Goal: Task Accomplishment & Management: Use online tool/utility

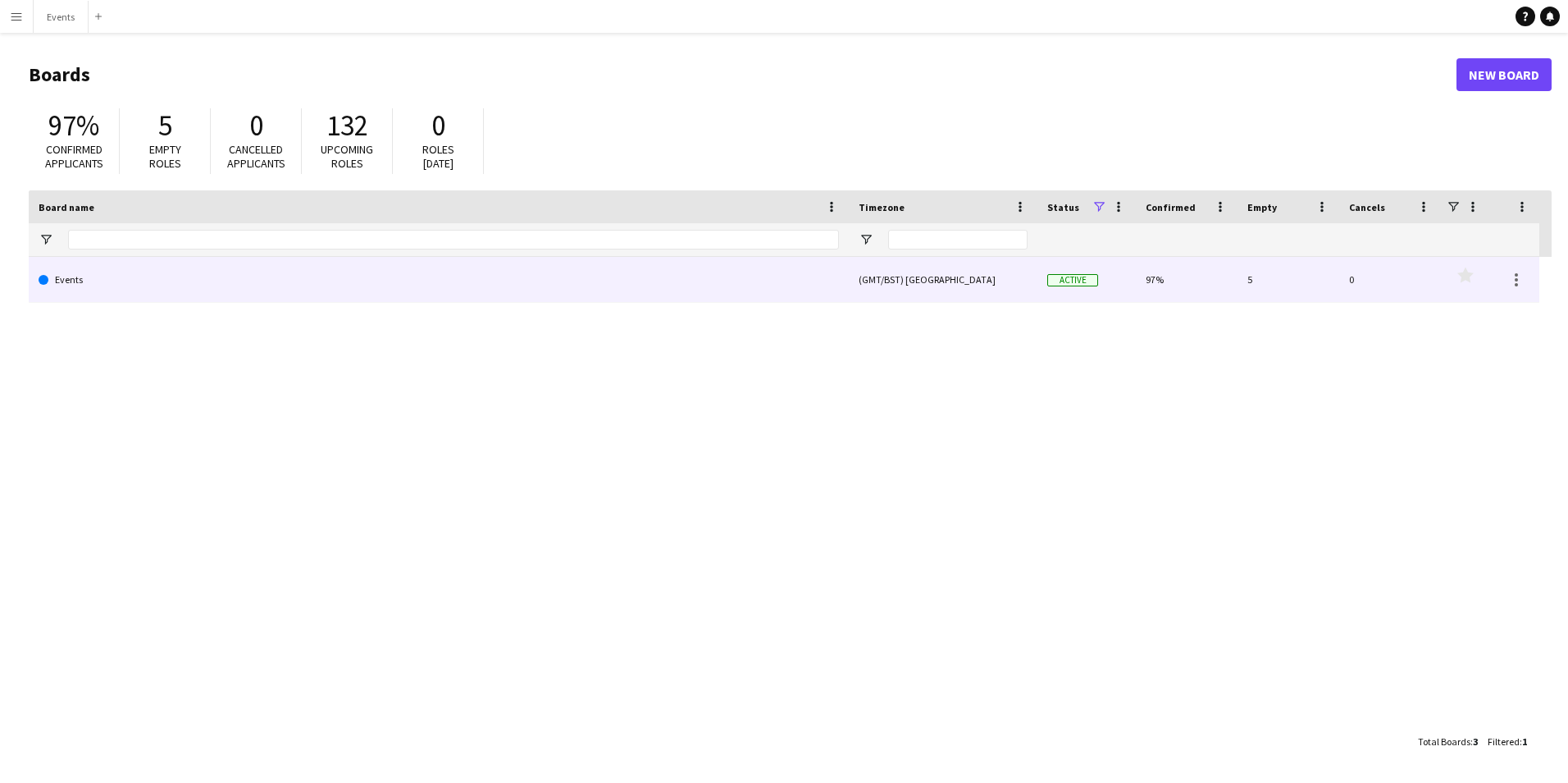
click at [80, 272] on link "Events" at bounding box center [438, 280] width 801 height 46
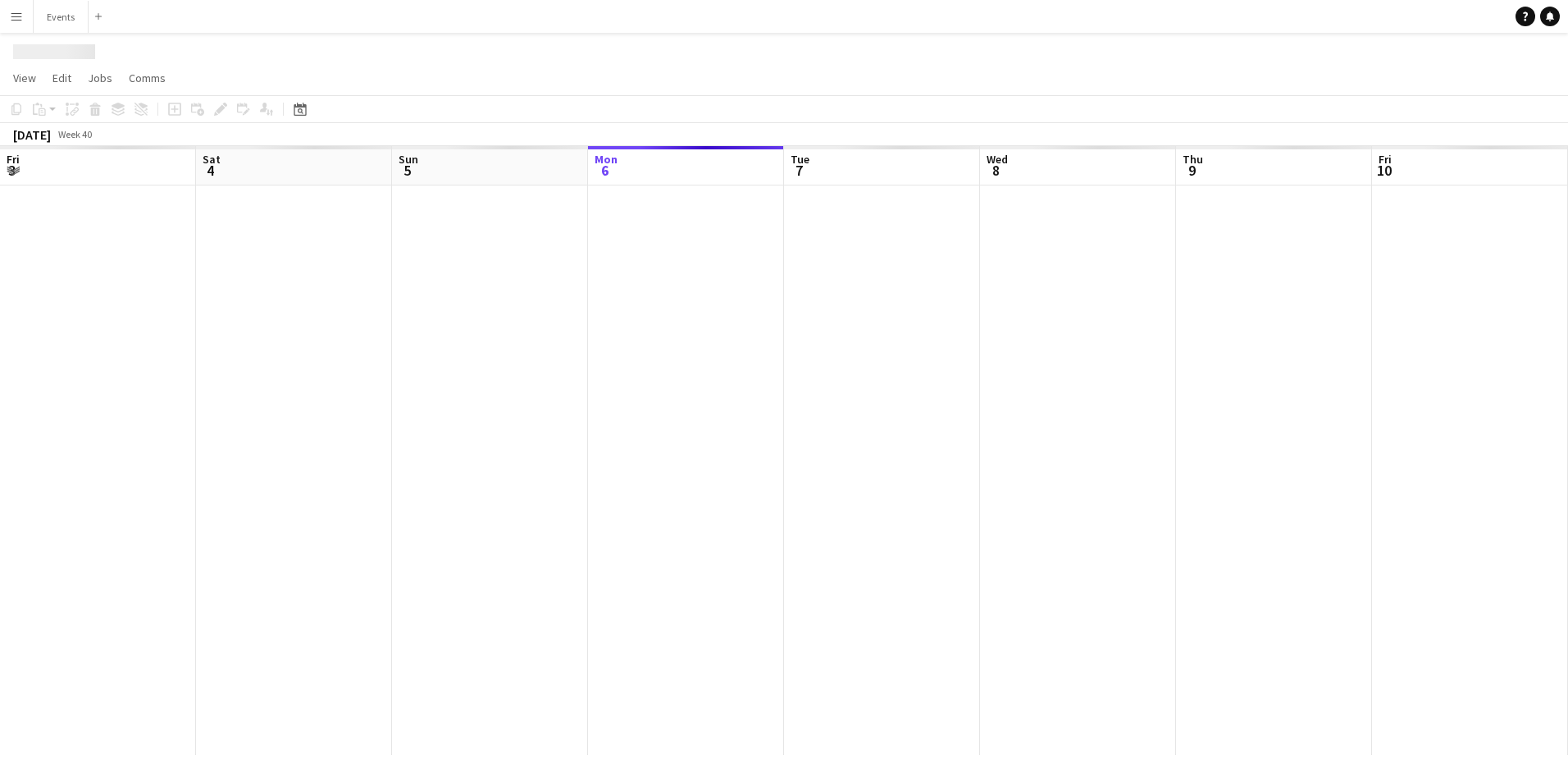
scroll to position [0, 392]
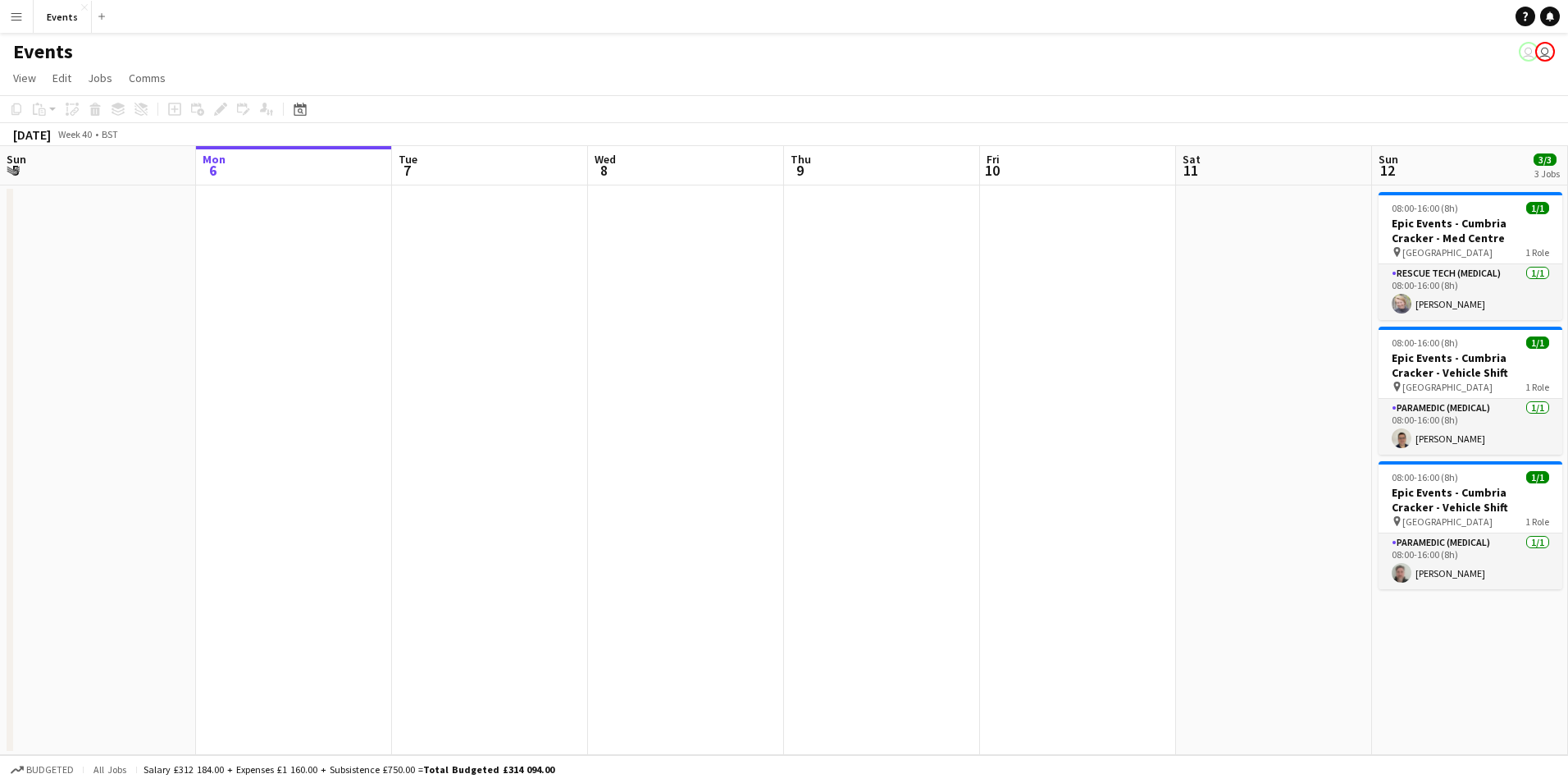
click at [826, 430] on app-date-cell at bounding box center [882, 470] width 196 height 569
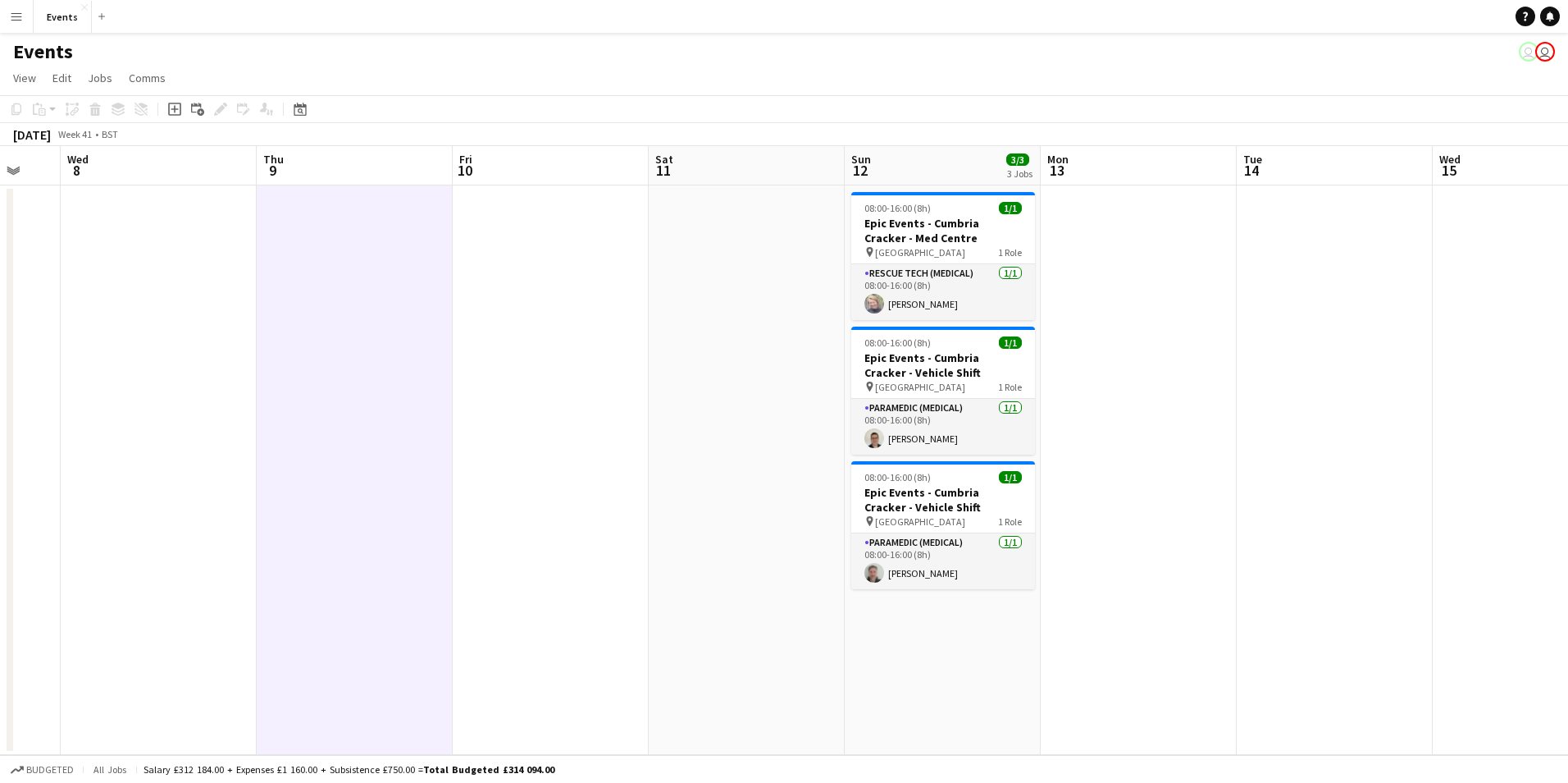
drag, startPoint x: 900, startPoint y: 609, endPoint x: 823, endPoint y: 593, distance: 78.6
click at [823, 593] on app-calendar-viewport "Sun 5 Mon 6 Tue 7 Wed 8 Thu 9 Fri 10 Sat 11 Sun 12 3/3 3 Jobs Mon 13 Tue 14 Wed…" at bounding box center [784, 450] width 1568 height 609
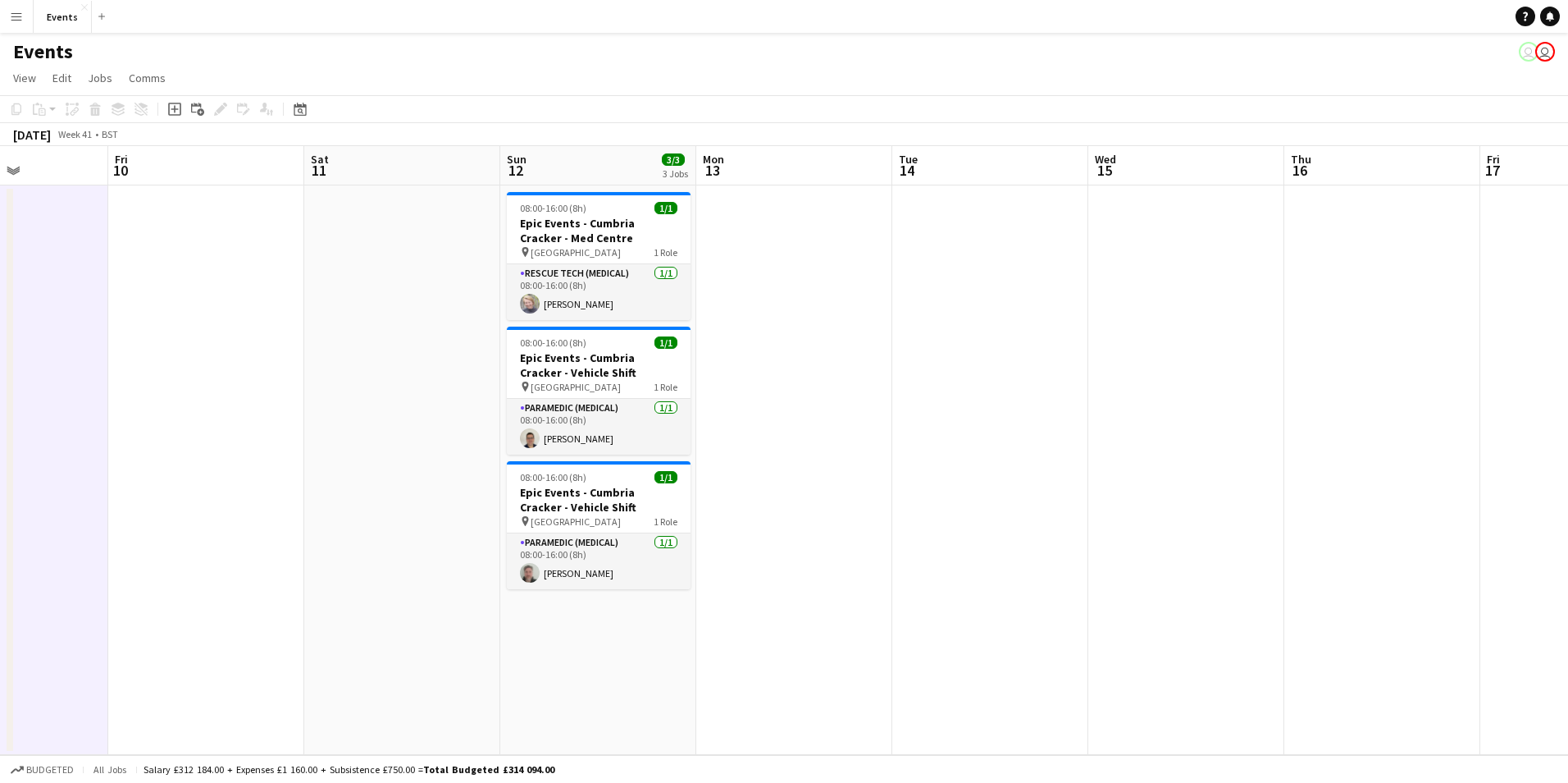
scroll to position [0, 491]
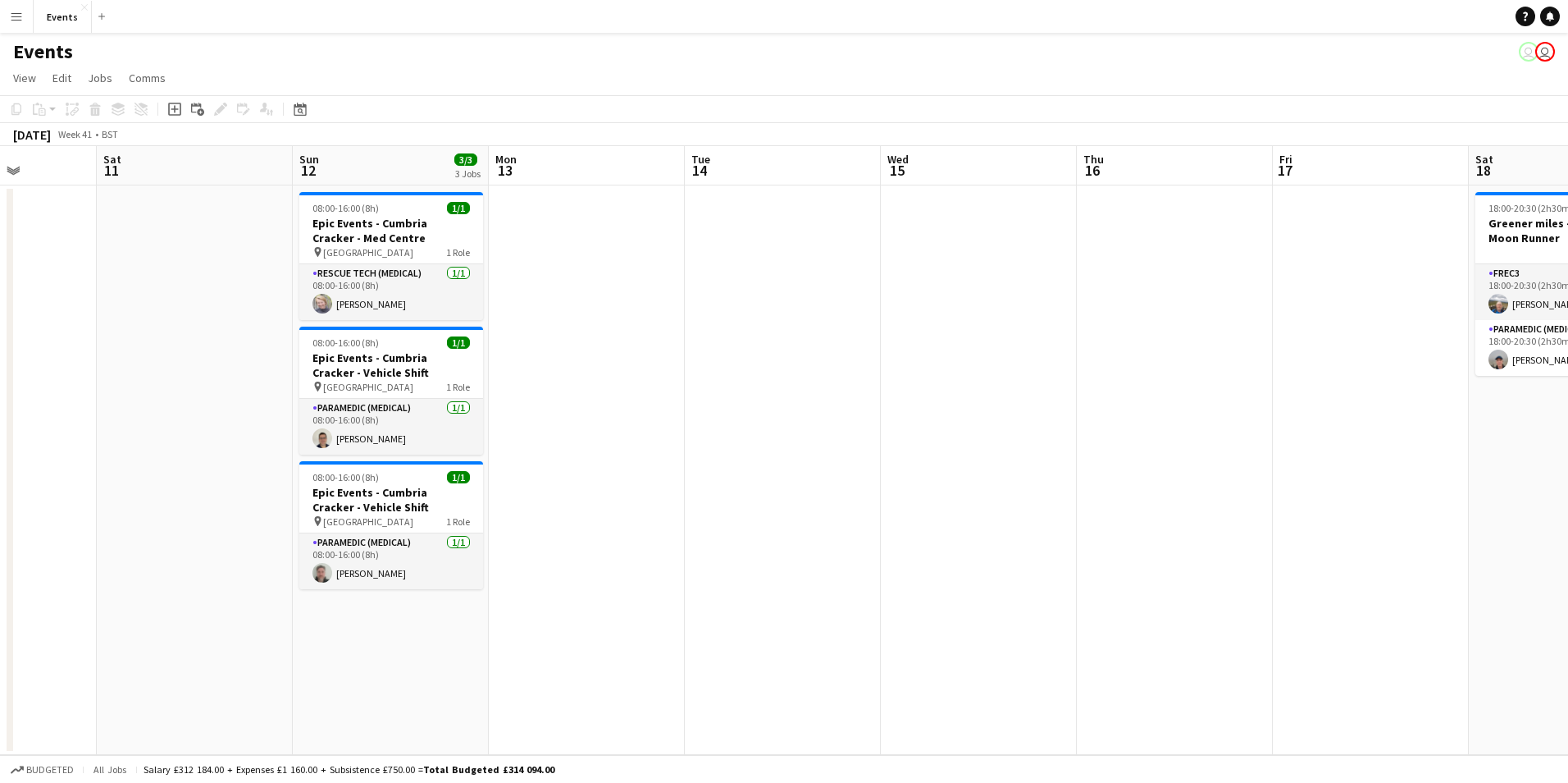
drag, startPoint x: 1354, startPoint y: 651, endPoint x: 801, endPoint y: 637, distance: 553.2
click at [801, 637] on app-calendar-viewport "Wed 8 Thu 9 Fri 10 Sat 11 Sun 12 3/3 3 Jobs Mon 13 Tue 14 Wed 15 Thu 16 Fri 17 …" at bounding box center [784, 450] width 1568 height 609
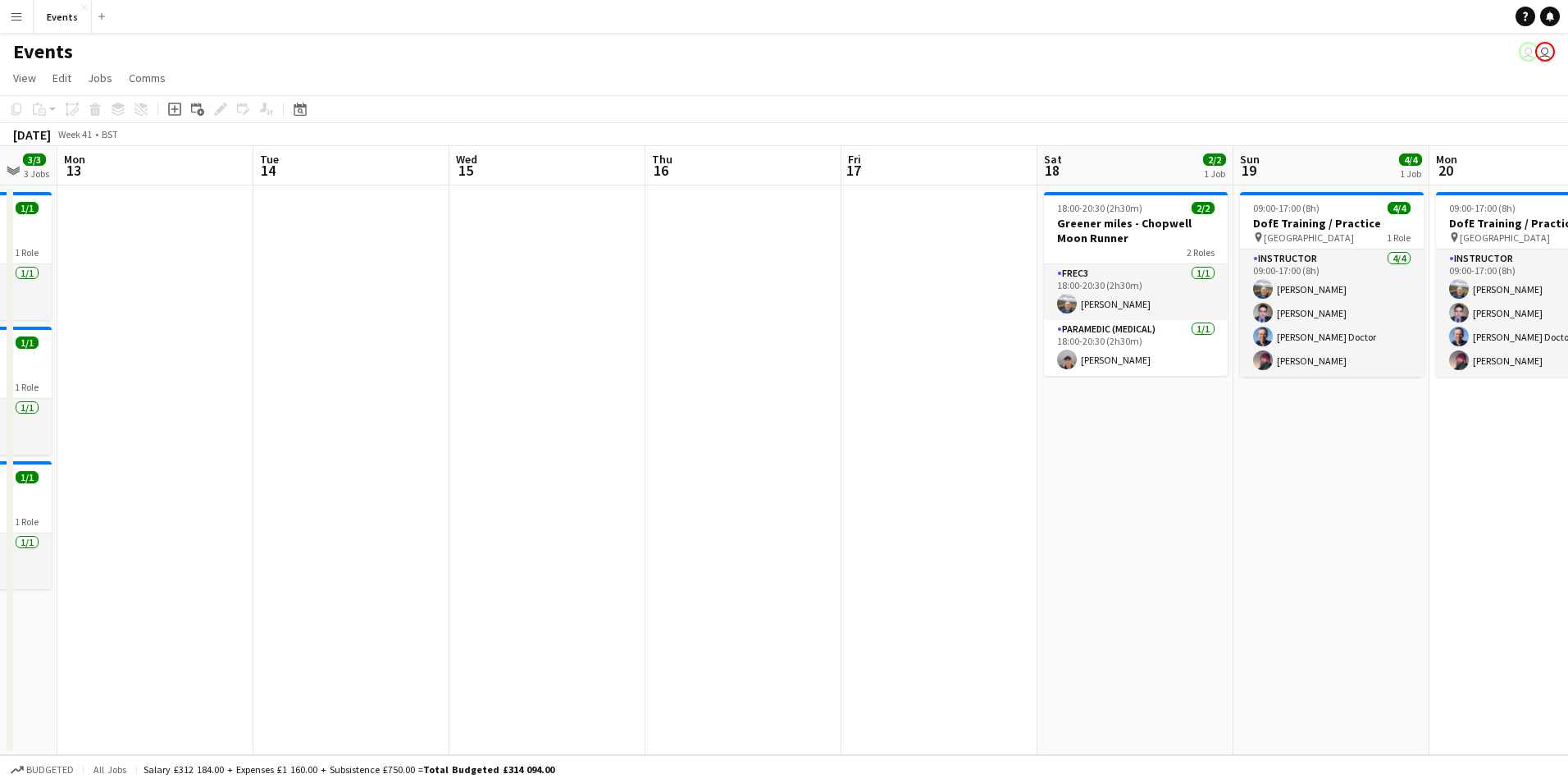
drag, startPoint x: 1366, startPoint y: 683, endPoint x: 934, endPoint y: 617, distance: 437.0
click at [934, 617] on app-calendar-viewport "Fri 10 Sat 11 Sun 12 3/3 3 Jobs Mon 13 Tue 14 Wed 15 Thu 16 Fri 17 Sat 18 2/2 1…" at bounding box center [784, 450] width 1568 height 609
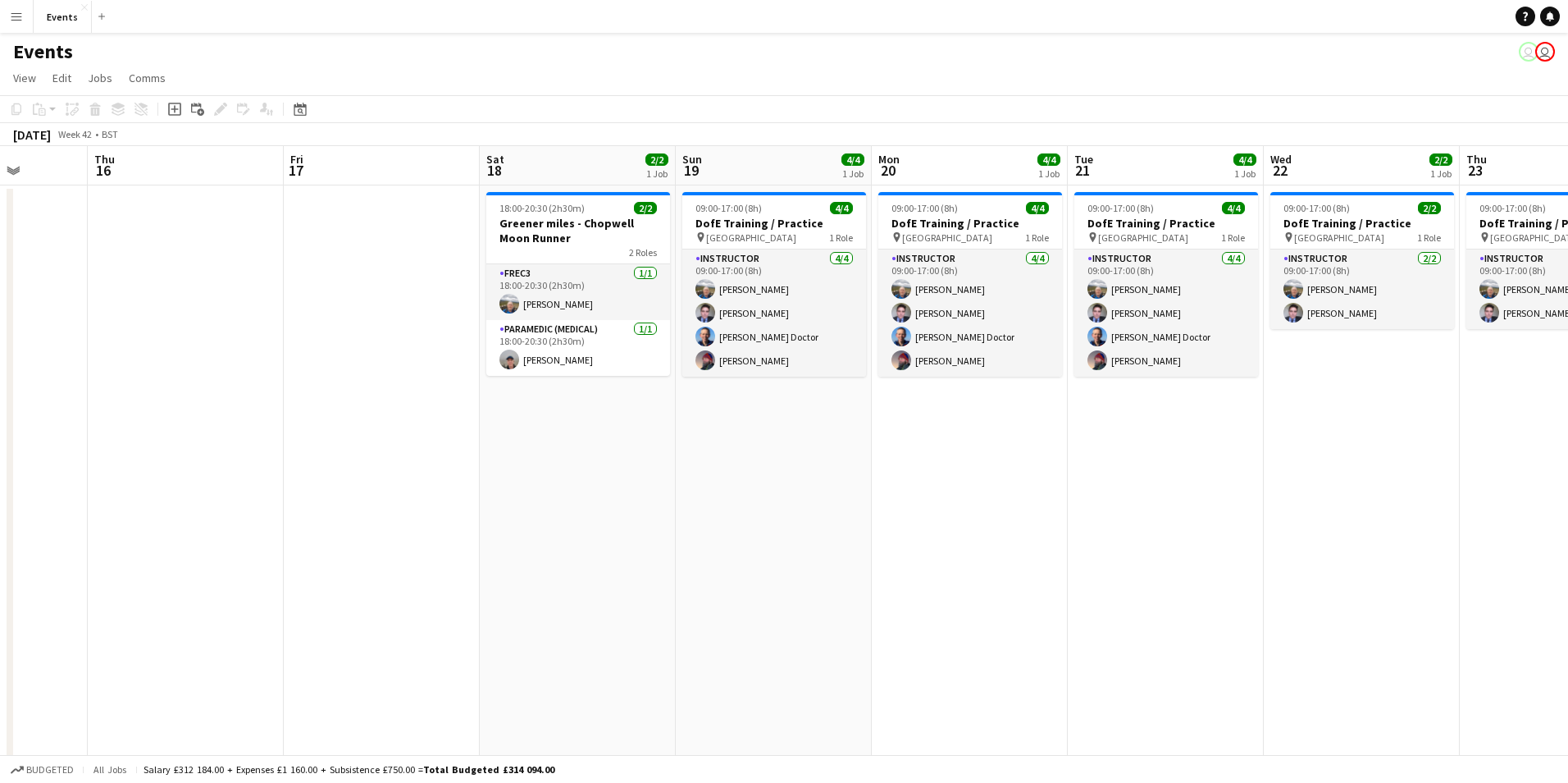
drag, startPoint x: 1438, startPoint y: 638, endPoint x: 923, endPoint y: 551, distance: 522.3
click at [923, 551] on app-calendar-viewport "Mon 13 Tue 14 Wed 15 Thu 16 Fri 17 Sat 18 2/2 1 Job Sun 19 4/4 1 Job Mon 20 4/4…" at bounding box center [784, 491] width 1568 height 690
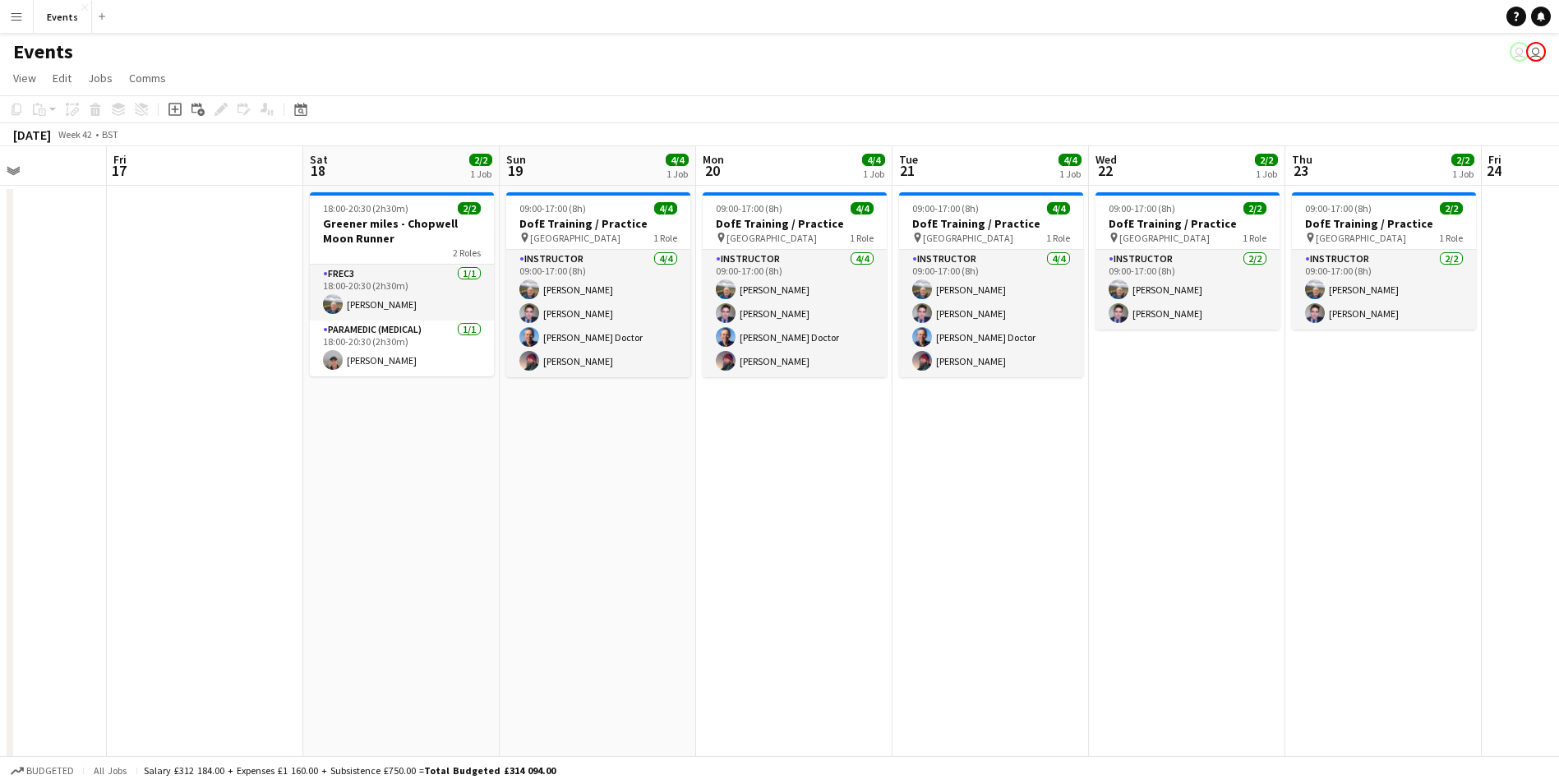
drag, startPoint x: 1362, startPoint y: 615, endPoint x: 1185, endPoint y: 614, distance: 177.0
click at [1185, 614] on app-calendar-viewport "Tue 14 Wed 15 Thu 16 Fri 17 Sat 18 2/2 1 Job Sun 19 4/4 1 Job Mon 20 4/4 1 Job …" at bounding box center [779, 492] width 1559 height 691
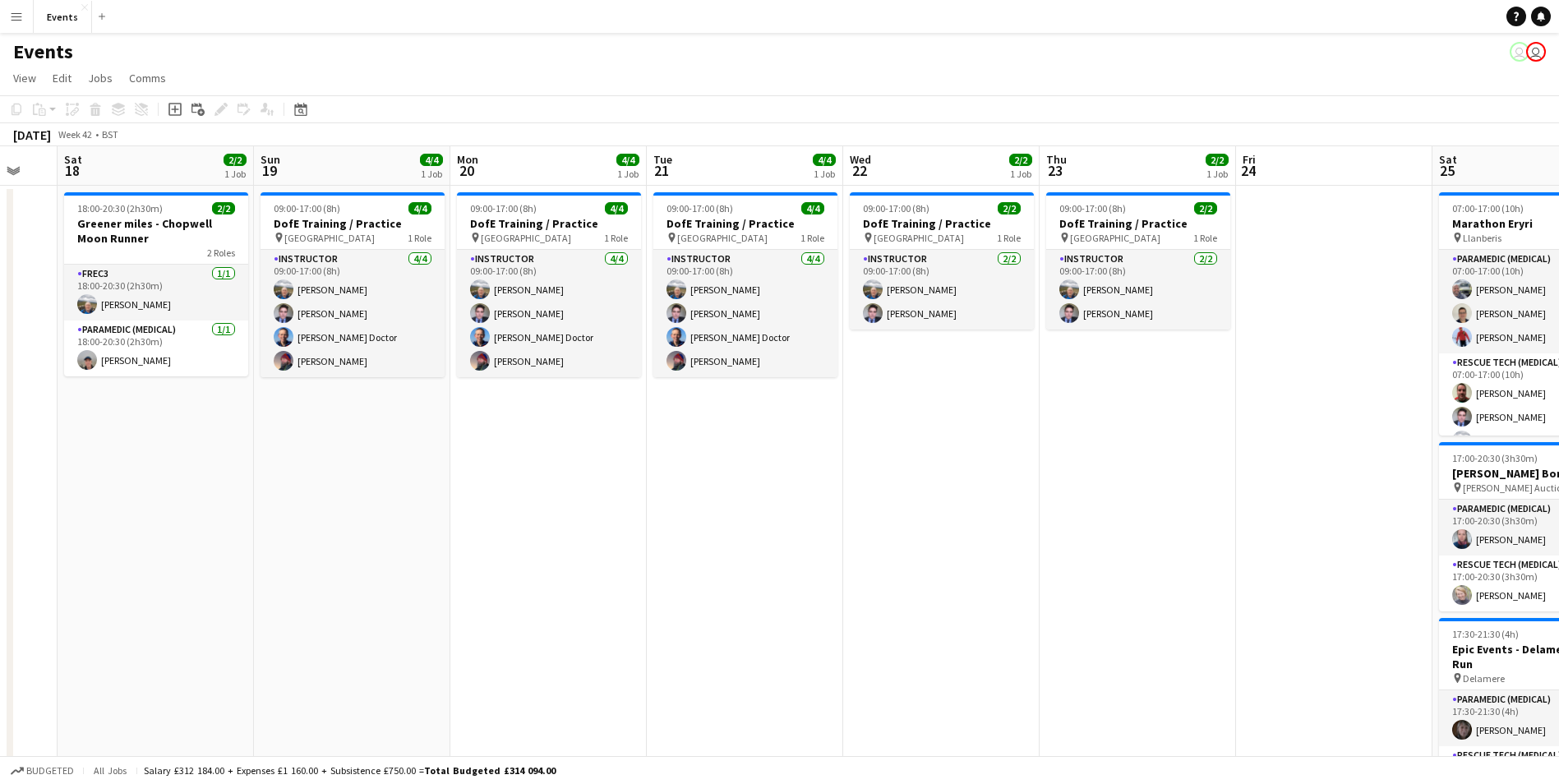
scroll to position [0, 534]
drag, startPoint x: 1389, startPoint y: 643, endPoint x: 1142, endPoint y: 599, distance: 250.9
click at [1142, 599] on app-calendar-viewport "Wed 15 Thu 16 Fri 17 Sat 18 2/2 1 Job Sun 19 4/4 1 Job Mon 20 4/4 1 Job Tue 21 …" at bounding box center [779, 492] width 1559 height 691
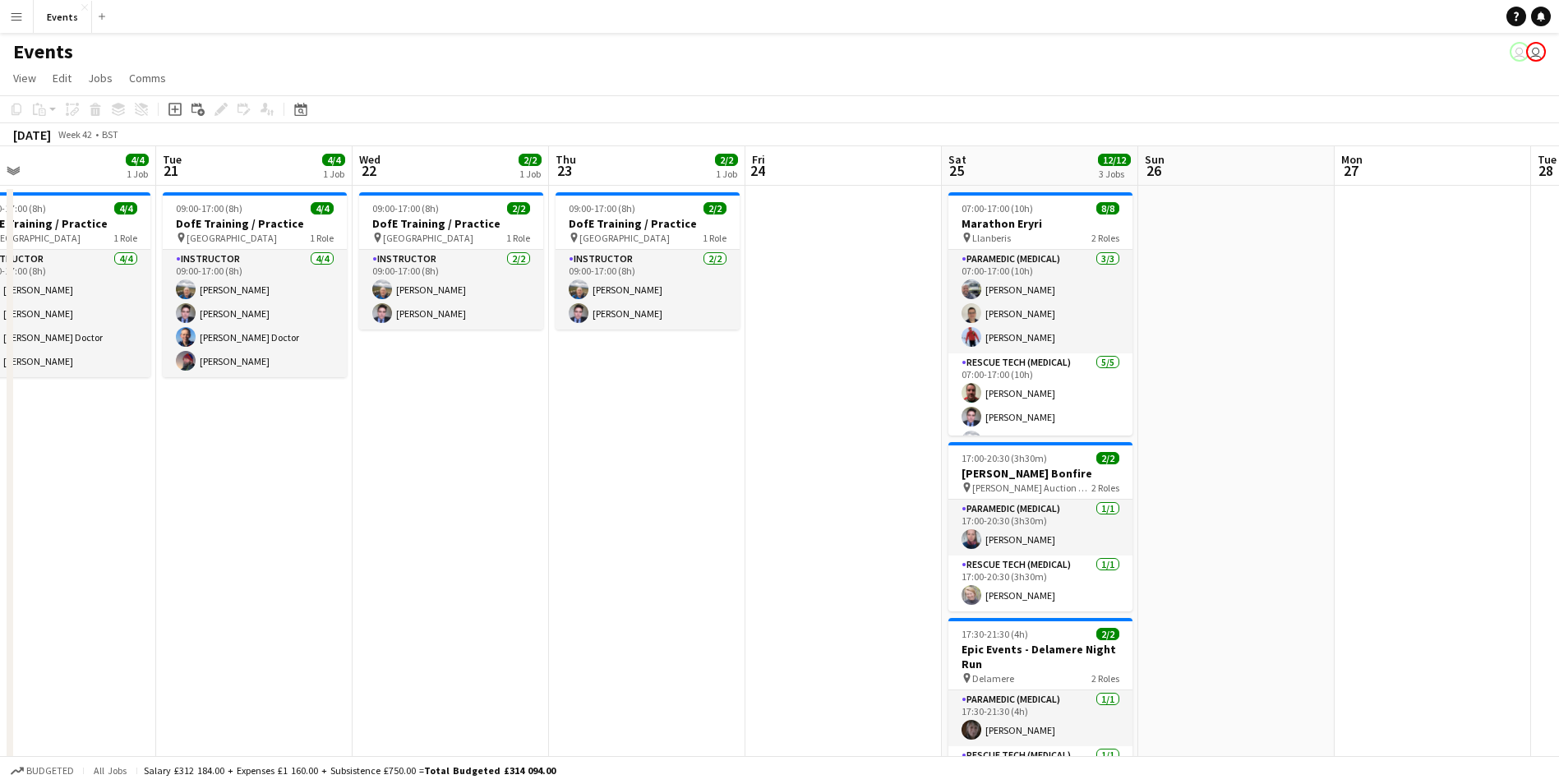
scroll to position [0, 471]
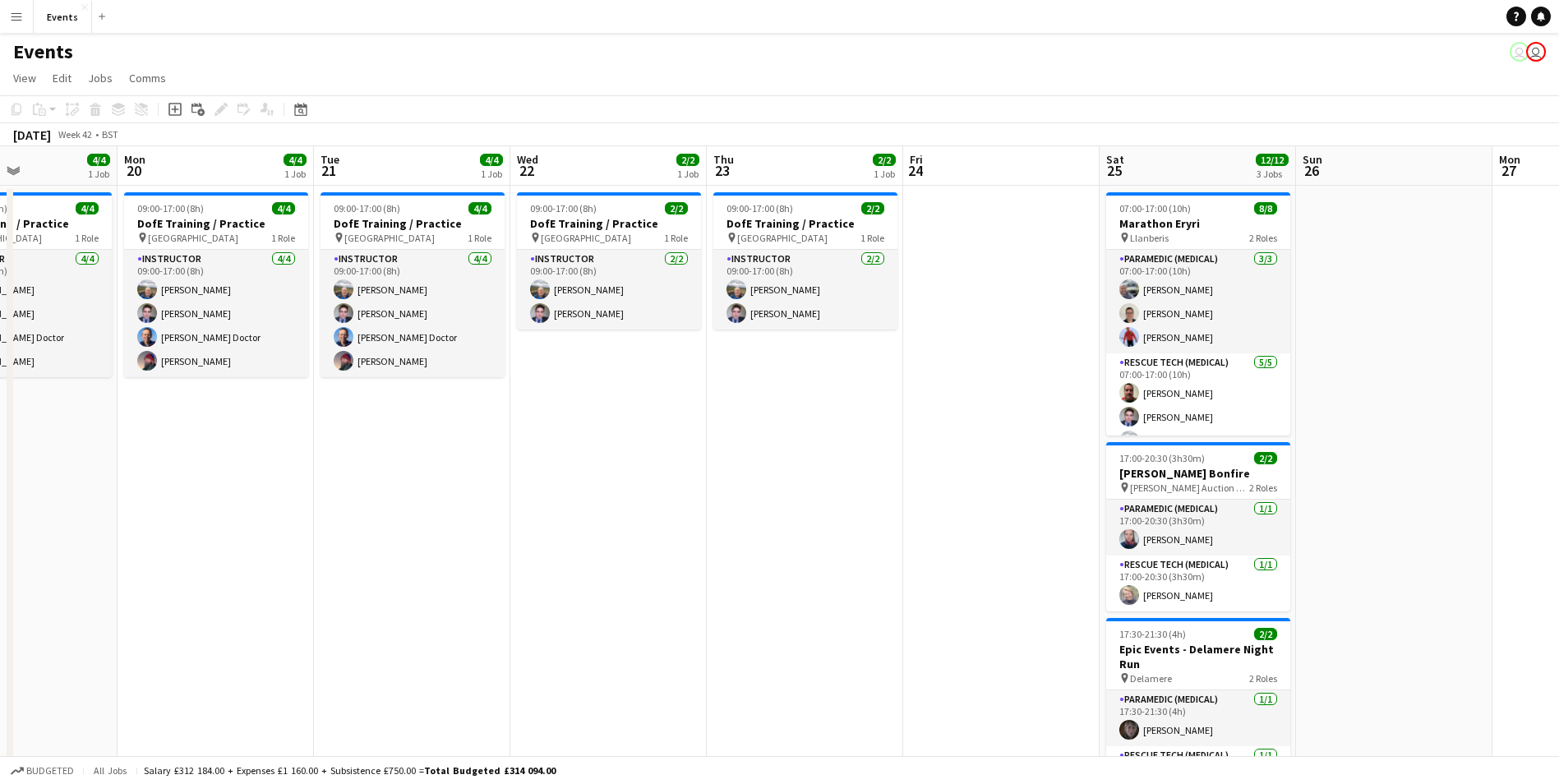
drag, startPoint x: 1276, startPoint y: 576, endPoint x: 945, endPoint y: 524, distance: 335.1
click at [945, 524] on app-calendar-viewport "Fri 17 Sat 18 2/2 1 Job Sun 19 4/4 1 Job Mon 20 4/4 1 Job Tue 21 4/4 1 Job Wed …" at bounding box center [779, 492] width 1559 height 691
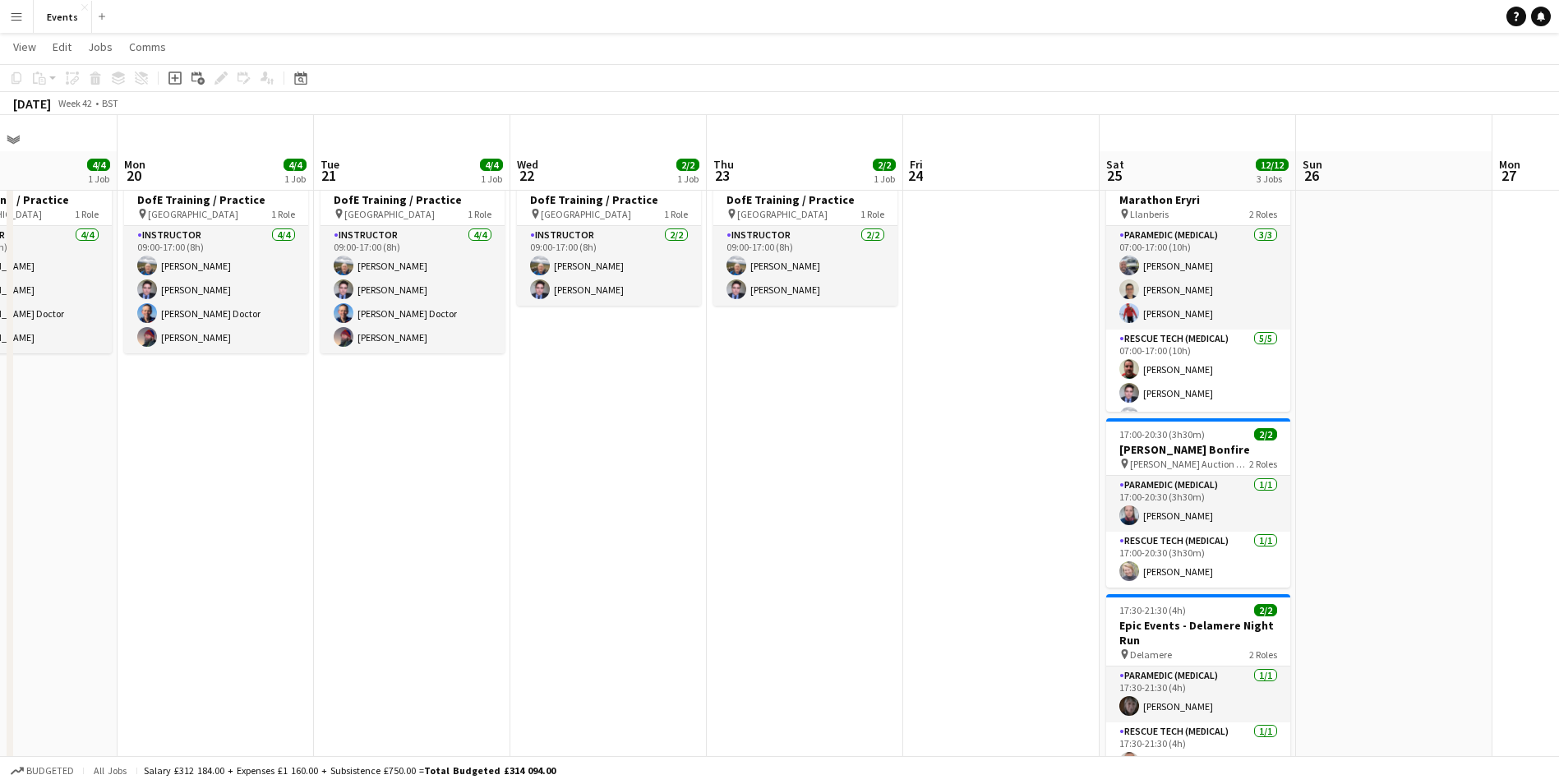
scroll to position [0, 0]
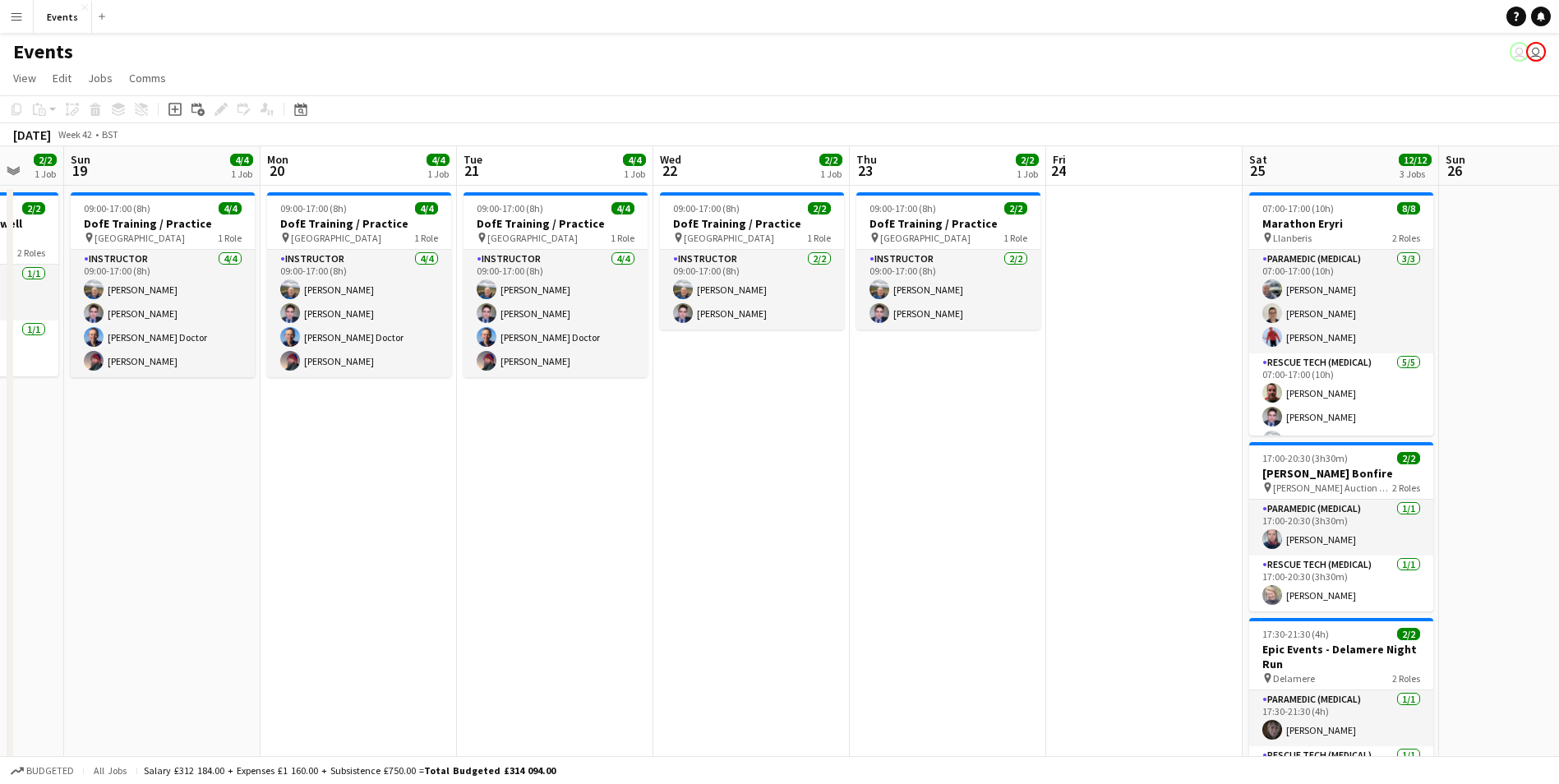
drag, startPoint x: 528, startPoint y: 579, endPoint x: 867, endPoint y: 614, distance: 340.8
click at [867, 614] on app-calendar-viewport "Thu 16 Fri 17 Sat 18 2/2 1 Job Sun 19 4/4 1 Job Mon 20 4/4 1 Job Tue 21 4/4 1 J…" at bounding box center [779, 492] width 1559 height 691
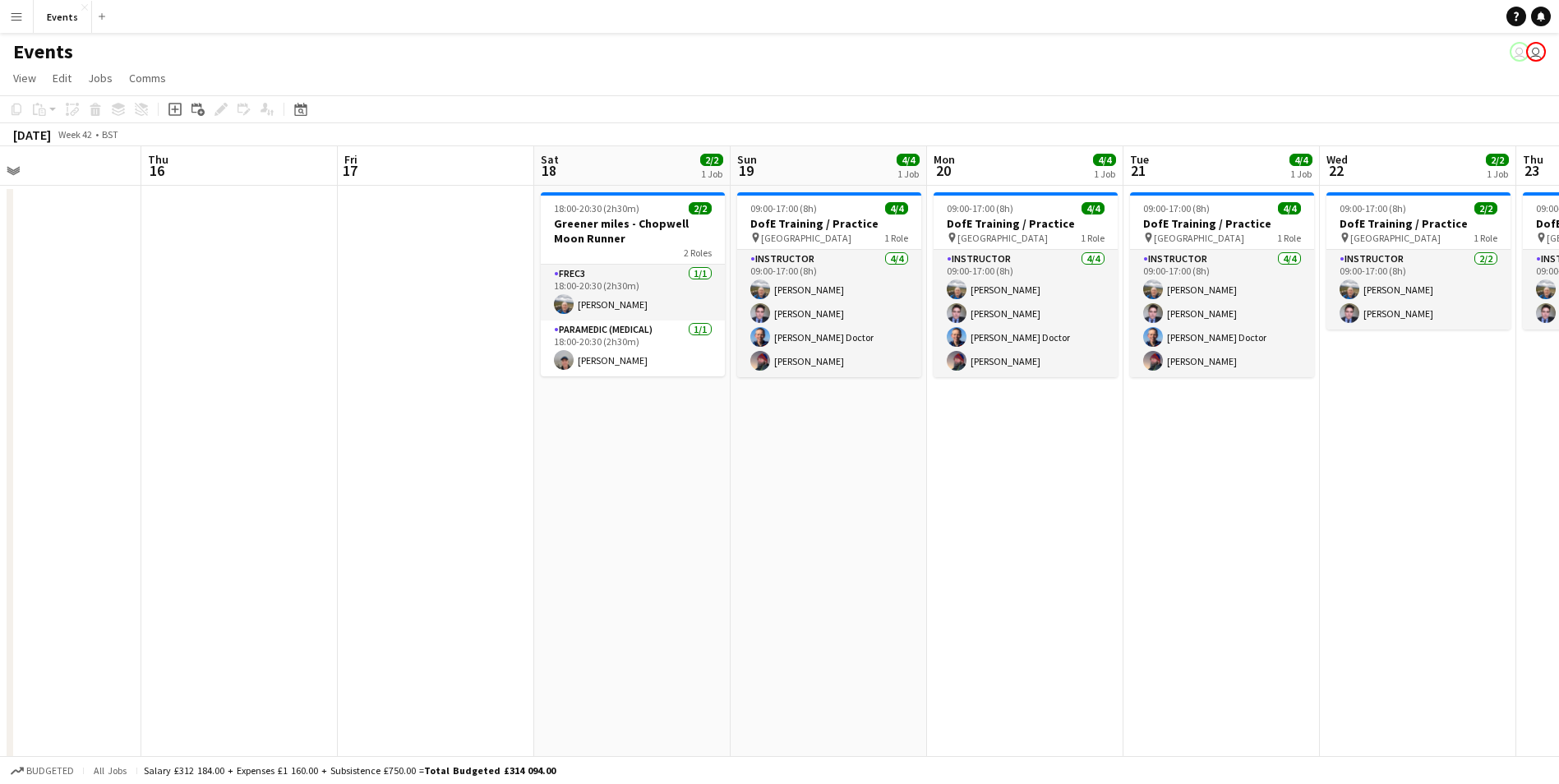
scroll to position [0, 552]
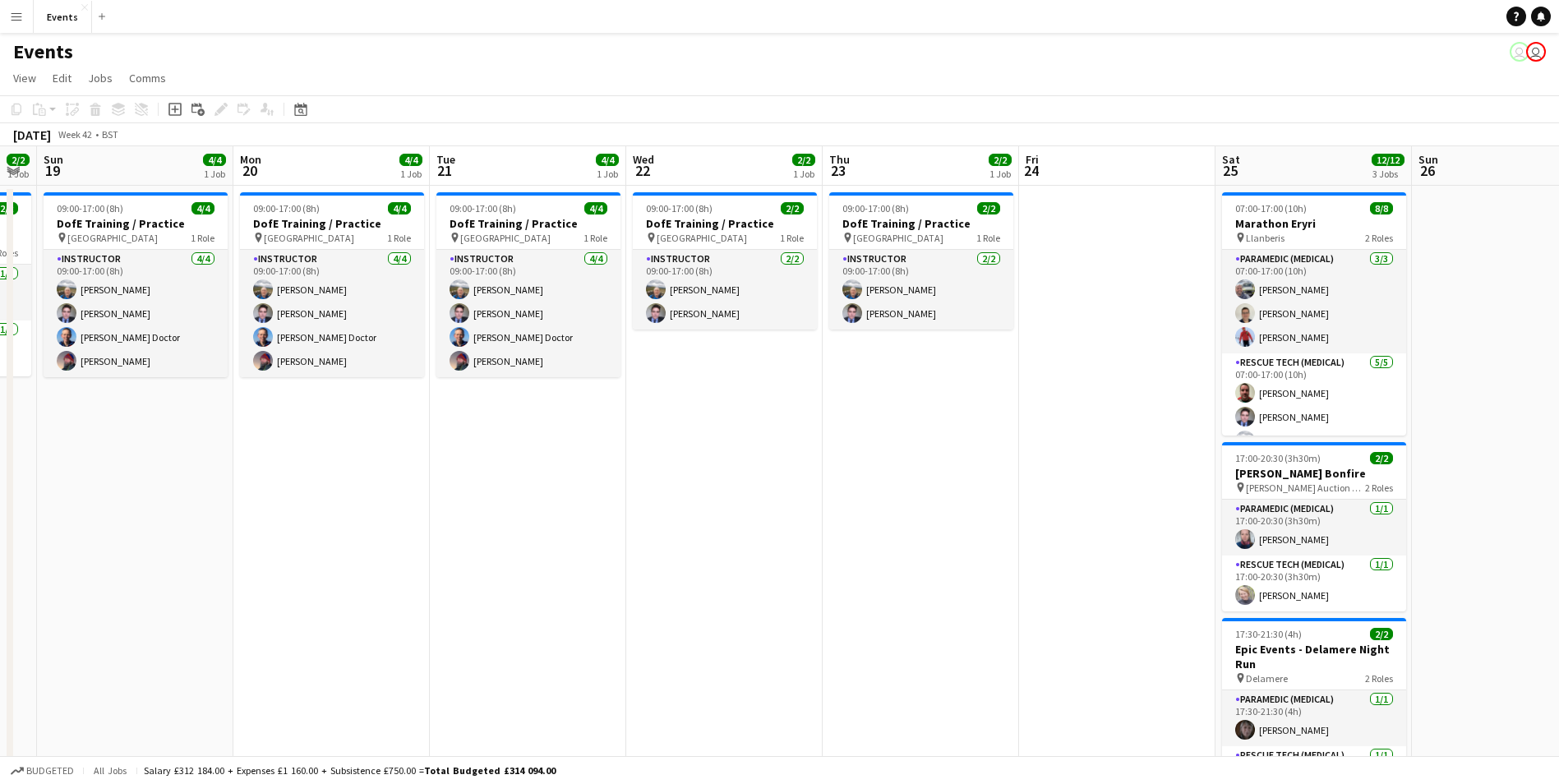
drag, startPoint x: 278, startPoint y: 525, endPoint x: 55, endPoint y: 487, distance: 226.2
click at [55, 487] on app-calendar-viewport "Thu 16 Fri 17 Sat 18 2/2 1 Job Sun 19 4/4 1 Job Mon 20 4/4 1 Job Tue 21 4/4 1 J…" at bounding box center [779, 492] width 1559 height 691
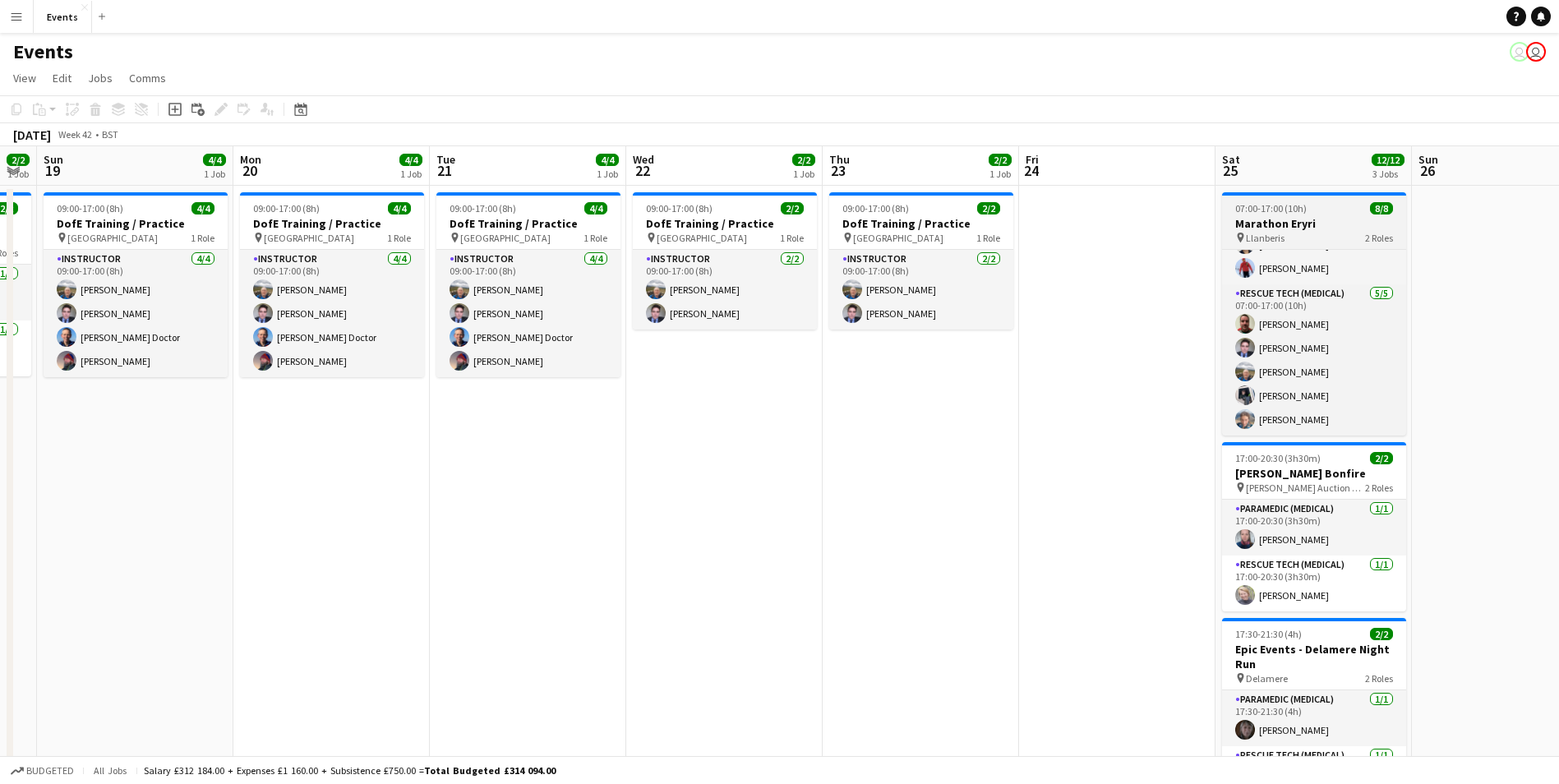
scroll to position [0, 0]
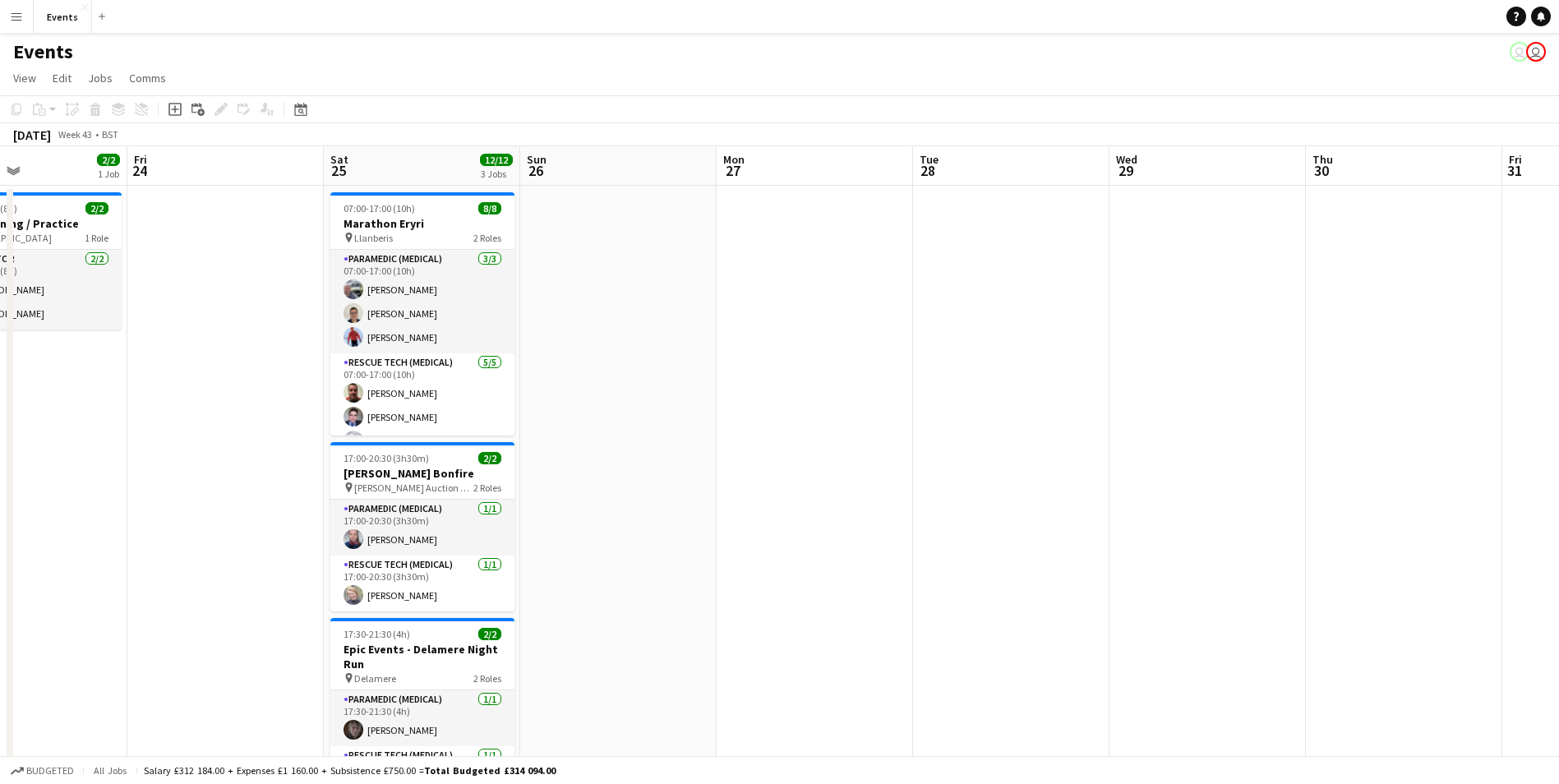
drag, startPoint x: 1494, startPoint y: 447, endPoint x: 603, endPoint y: 316, distance: 900.6
click at [603, 316] on app-calendar-viewport "Tue 21 4/4 1 Job Wed 22 2/2 1 Job Thu 23 2/2 1 Job Fri 24 Sat 25 12/12 3 Jobs S…" at bounding box center [779, 492] width 1559 height 691
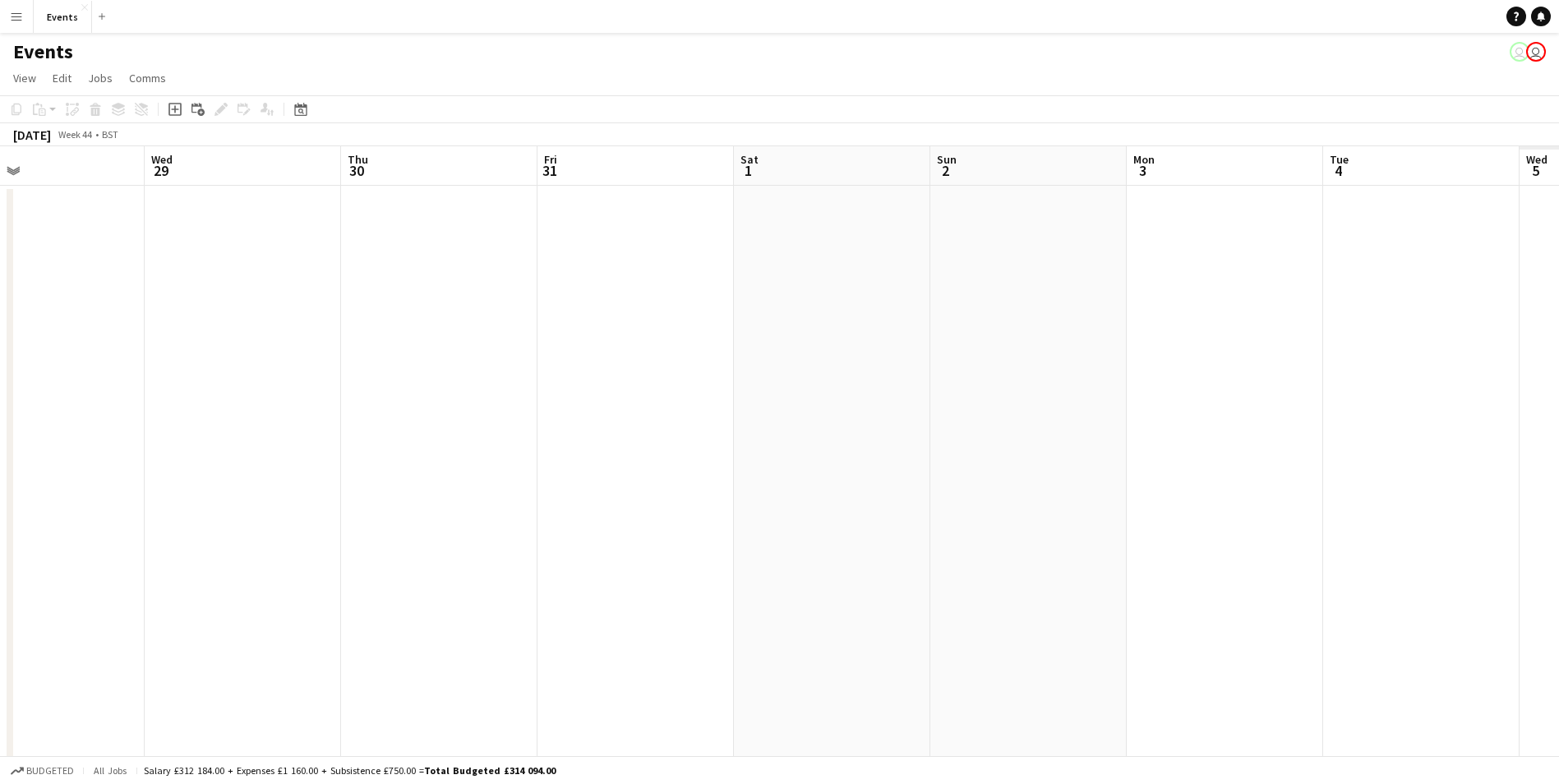
drag, startPoint x: 723, startPoint y: 458, endPoint x: 437, endPoint y: 448, distance: 286.2
click at [411, 448] on app-calendar-viewport "Sat 25 12/12 3 Jobs Sun 26 Mon 27 Tue 28 Wed 29 Thu 30 Fri 31 Sat 1 Sun 2 Mon 3…" at bounding box center [779, 492] width 1559 height 691
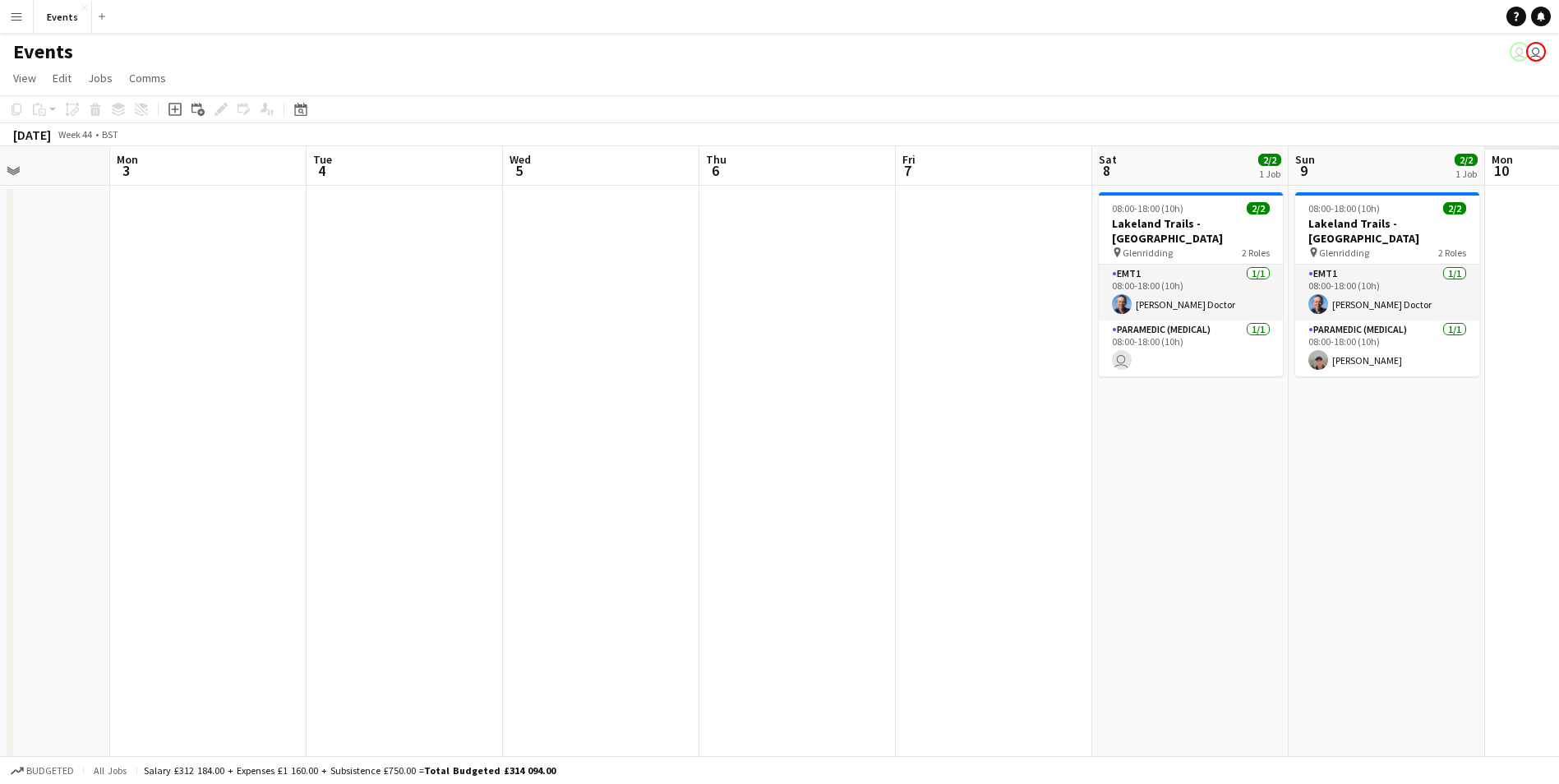
click at [359, 441] on app-calendar-viewport "Fri 31 Sat 1 Sun 2 Mon 3 Tue 4 Wed 5 Thu 6 Fri 7 Sat 8 2/2 1 Job Sun 9 2/2 1 Jo…" at bounding box center [779, 492] width 1559 height 691
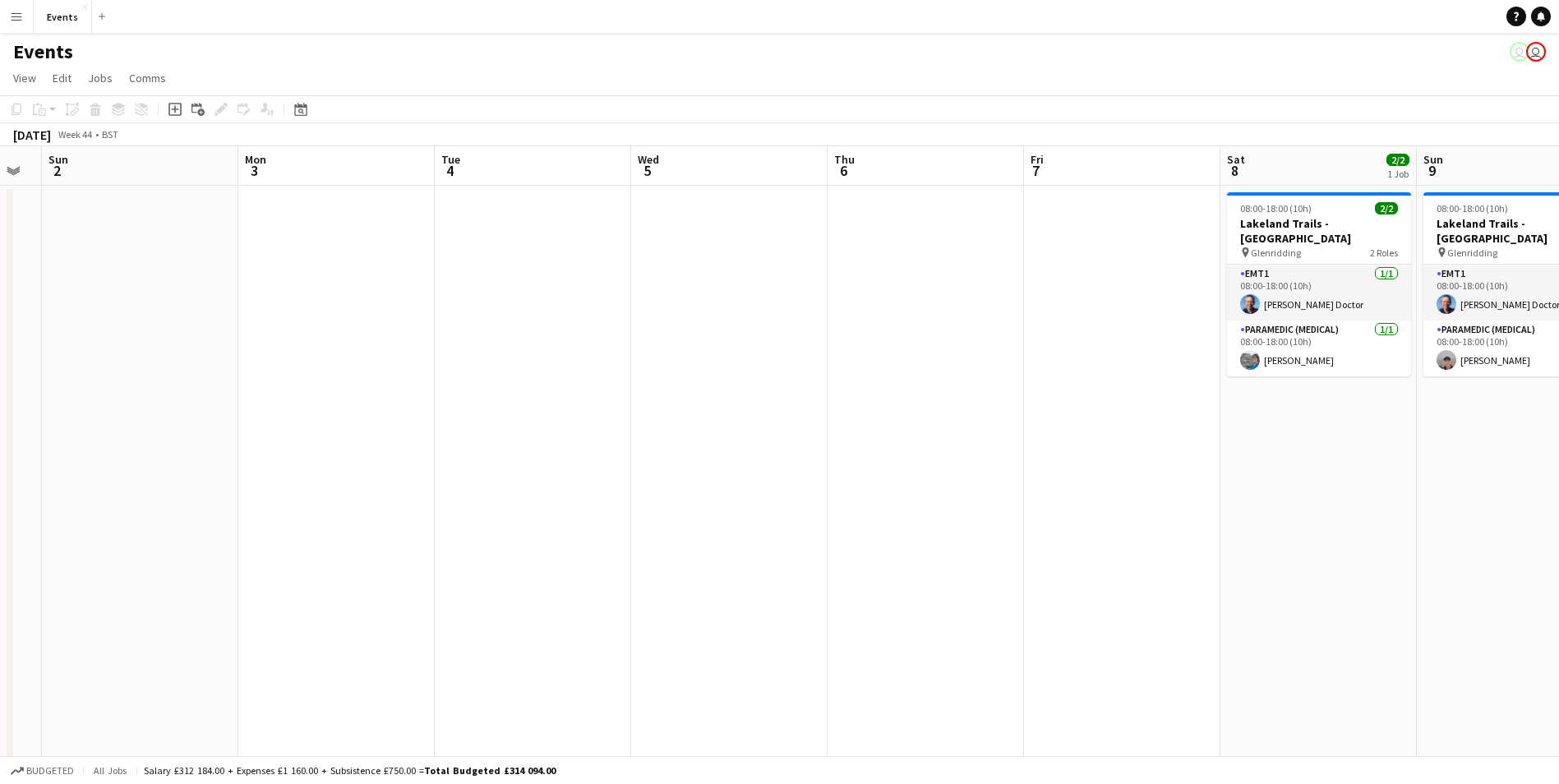
drag, startPoint x: 1265, startPoint y: 558, endPoint x: 1408, endPoint y: 551, distance: 143.2
click at [1408, 551] on app-calendar-viewport "Thu 30 Fri 31 Sat 1 Sun 2 Mon 3 Tue 4 Wed 5 Thu 6 Fri 7 Sat 8 2/2 1 Job Sun 9 2…" at bounding box center [779, 492] width 1559 height 691
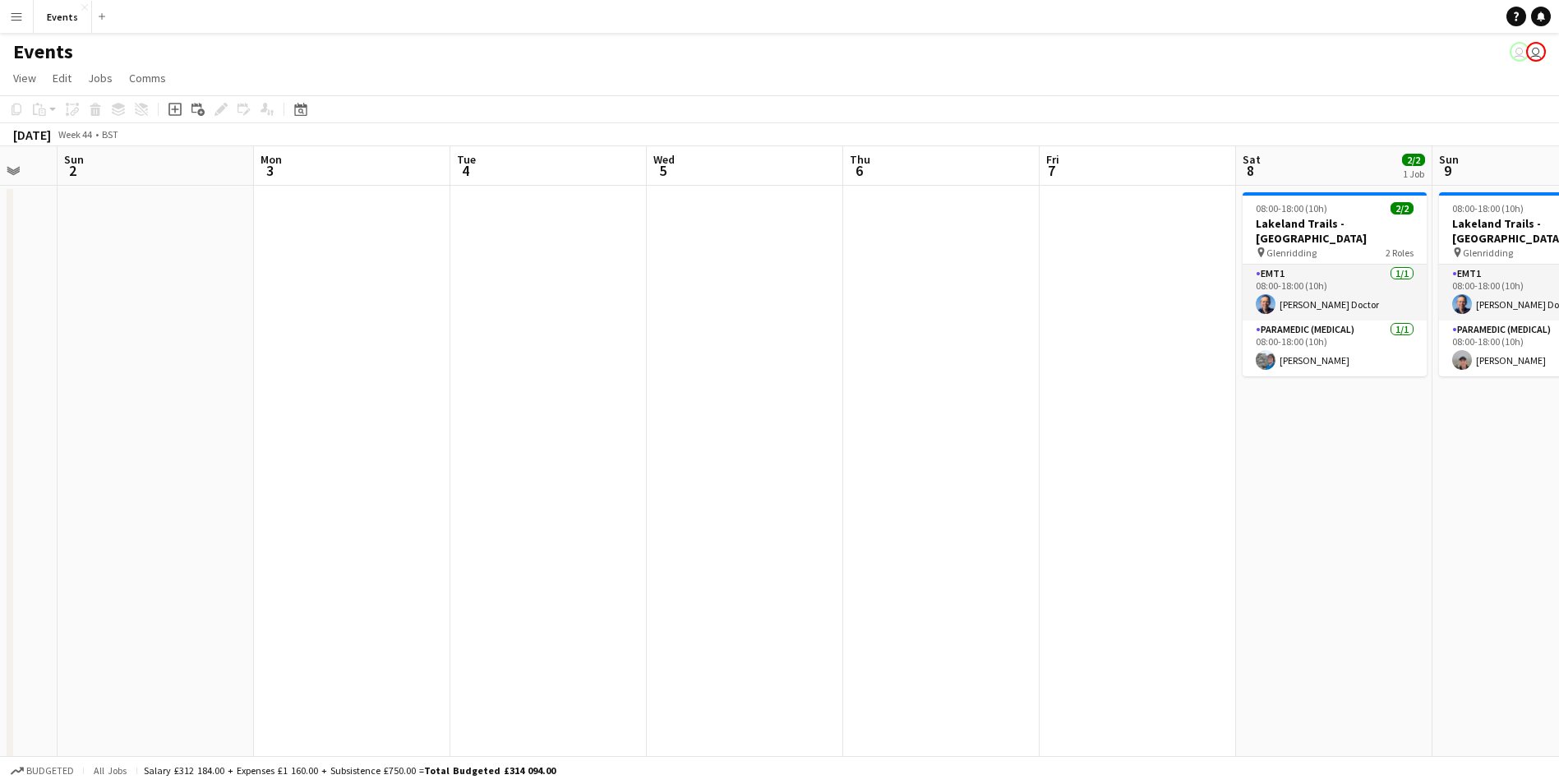
drag, startPoint x: 1028, startPoint y: 695, endPoint x: 1441, endPoint y: 778, distance: 421.3
click at [1482, 761] on app-board "Events user user View Day view expanded Day view collapsed Month view Date pick…" at bounding box center [779, 449] width 1559 height 833
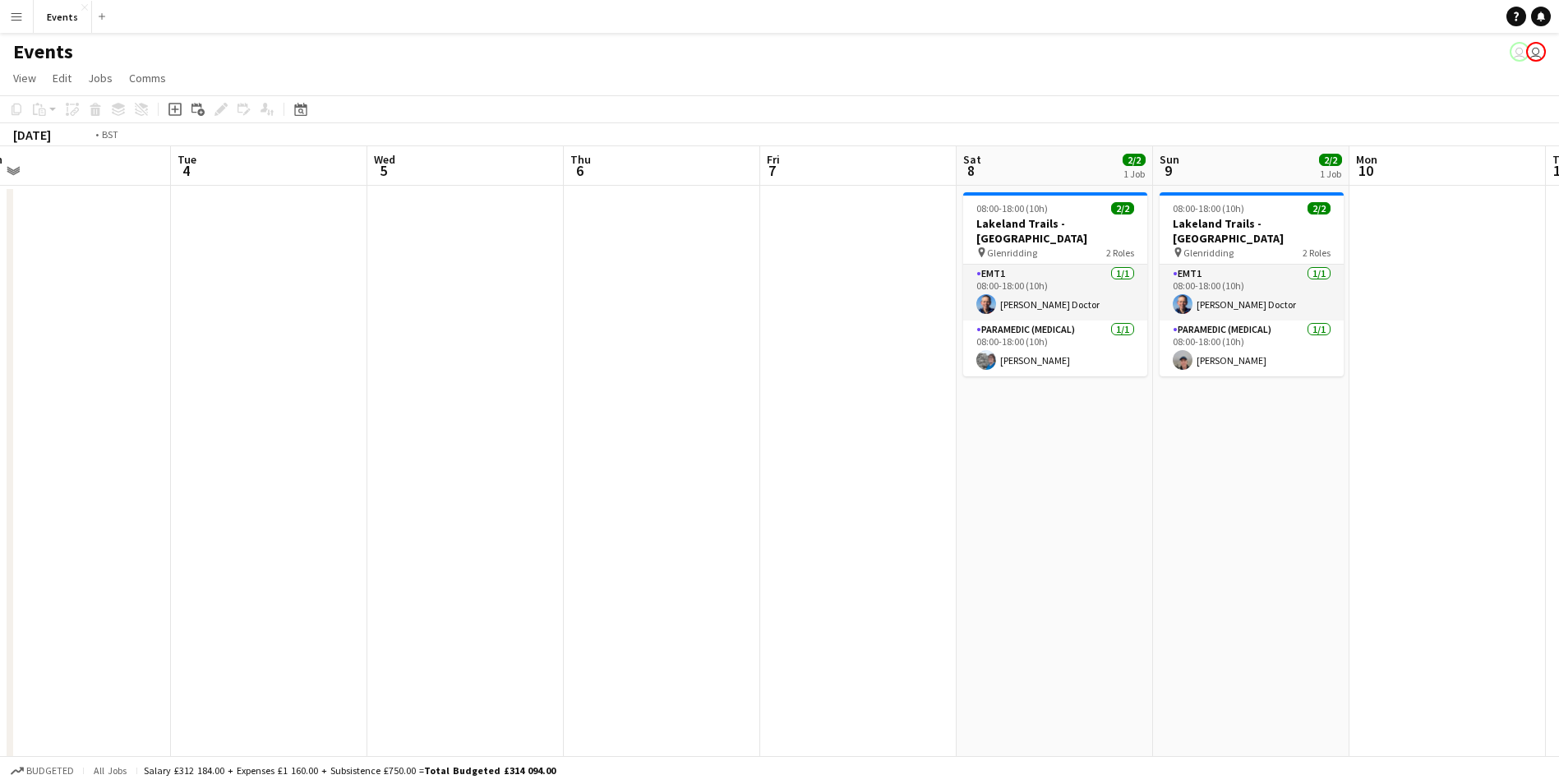
scroll to position [0, 593]
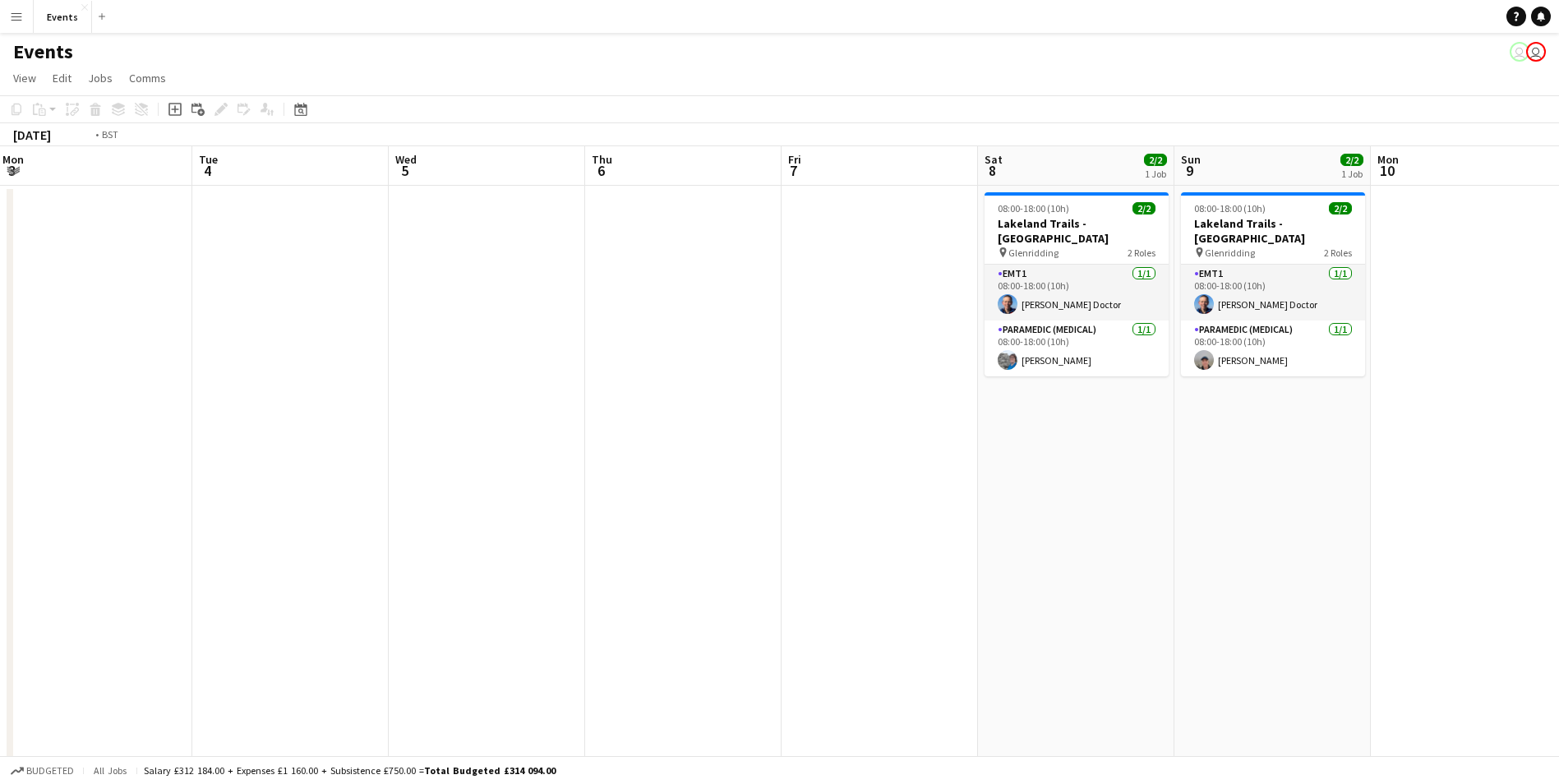
drag, startPoint x: 972, startPoint y: 481, endPoint x: 682, endPoint y: 436, distance: 293.5
click at [682, 436] on app-calendar-viewport "Fri 31 Sat 1 Sun 2 Mon 3 Tue 4 Wed 5 Thu 6 Fri 7 Sat 8 2/2 1 Job Sun 9 2/2 1 Jo…" at bounding box center [779, 492] width 1559 height 691
click at [323, 556] on app-calendar-viewport "Fri 31 Sat 1 Sun 2 Mon 3 Tue 4 Wed 5 Thu 6 Fri 7 Sat 8 2/2 1 Job Sun 9 2/2 1 Jo…" at bounding box center [779, 492] width 1559 height 691
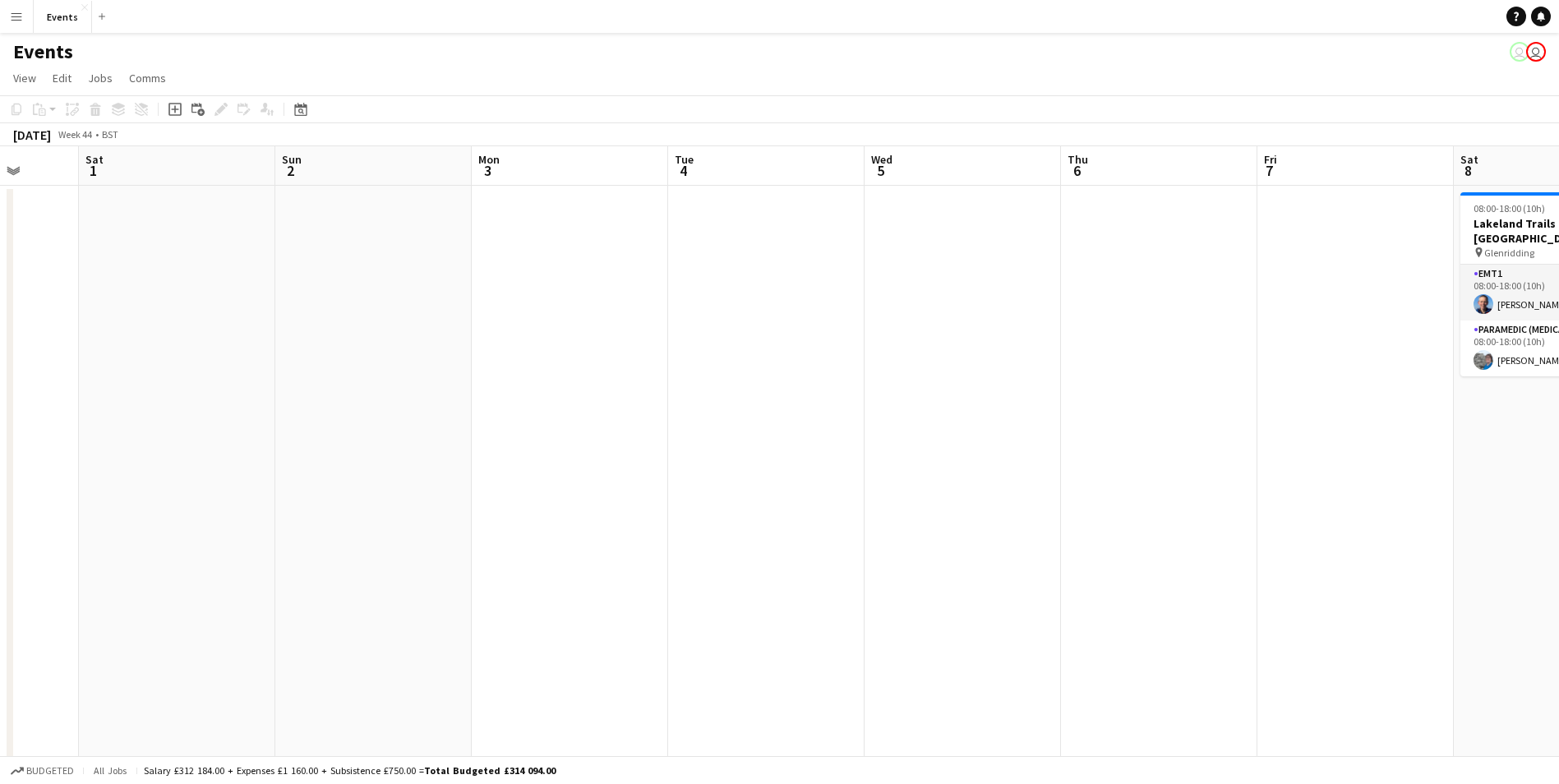
drag, startPoint x: 1075, startPoint y: 527, endPoint x: 1146, endPoint y: 535, distance: 71.4
click at [1146, 535] on app-calendar-viewport "Wed 29 Thu 30 Fri 31 Sat 1 Sun 2 Mon 3 Tue 4 Wed 5 Thu 6 Fri 7 Sat 8 2/2 1 Job …" at bounding box center [779, 492] width 1559 height 691
click at [304, 116] on icon at bounding box center [300, 109] width 12 height 13
click at [399, 164] on span "Previous month" at bounding box center [401, 165] width 33 height 33
click at [400, 164] on span "Previous month" at bounding box center [401, 165] width 33 height 33
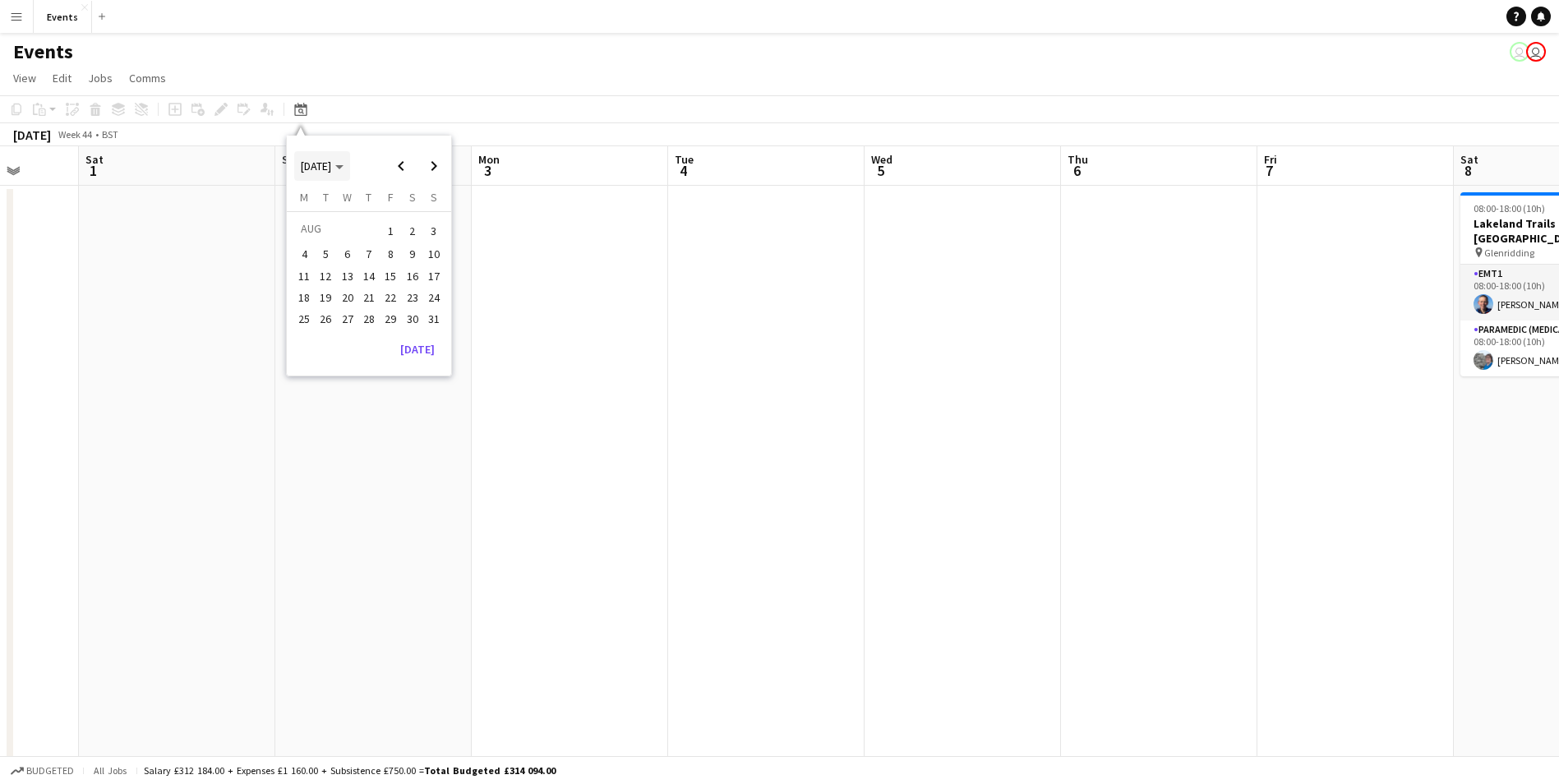
click at [345, 174] on span "Choose month and year" at bounding box center [322, 166] width 56 height 39
click at [308, 254] on span "2024" at bounding box center [312, 250] width 34 height 20
click at [349, 278] on span "OCT" at bounding box center [349, 272] width 34 height 20
click at [432, 265] on span "13" at bounding box center [433, 272] width 20 height 20
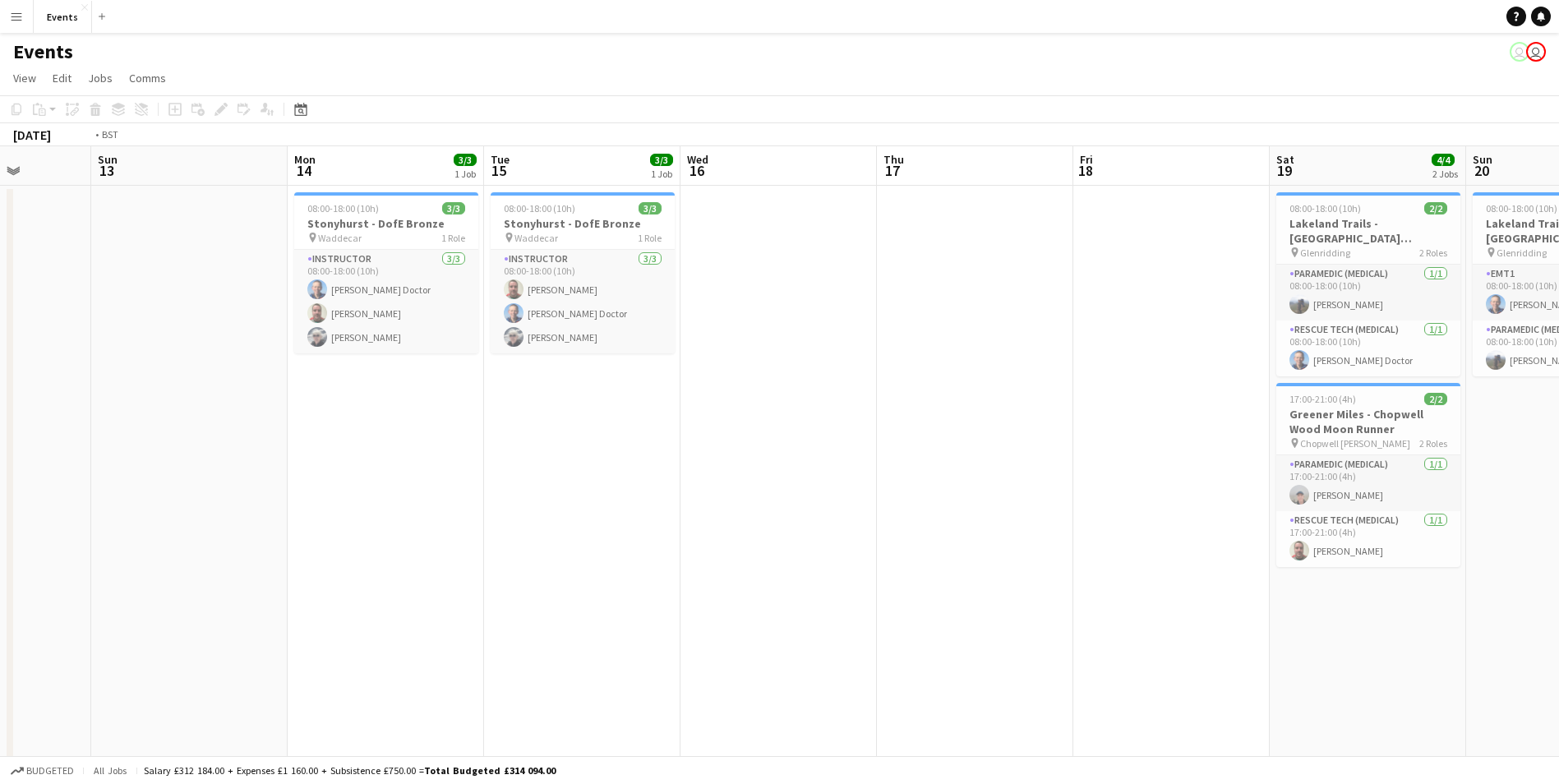
drag, startPoint x: 1106, startPoint y: 565, endPoint x: 234, endPoint y: 547, distance: 872.2
click at [138, 547] on app-calendar-viewport "Thu 10 Fri 11 Sat 12 Sun 13 Mon 14 3/3 1 Job Tue 15 3/3 1 Job Wed 16 Thu 17 Fri…" at bounding box center [779, 492] width 1559 height 691
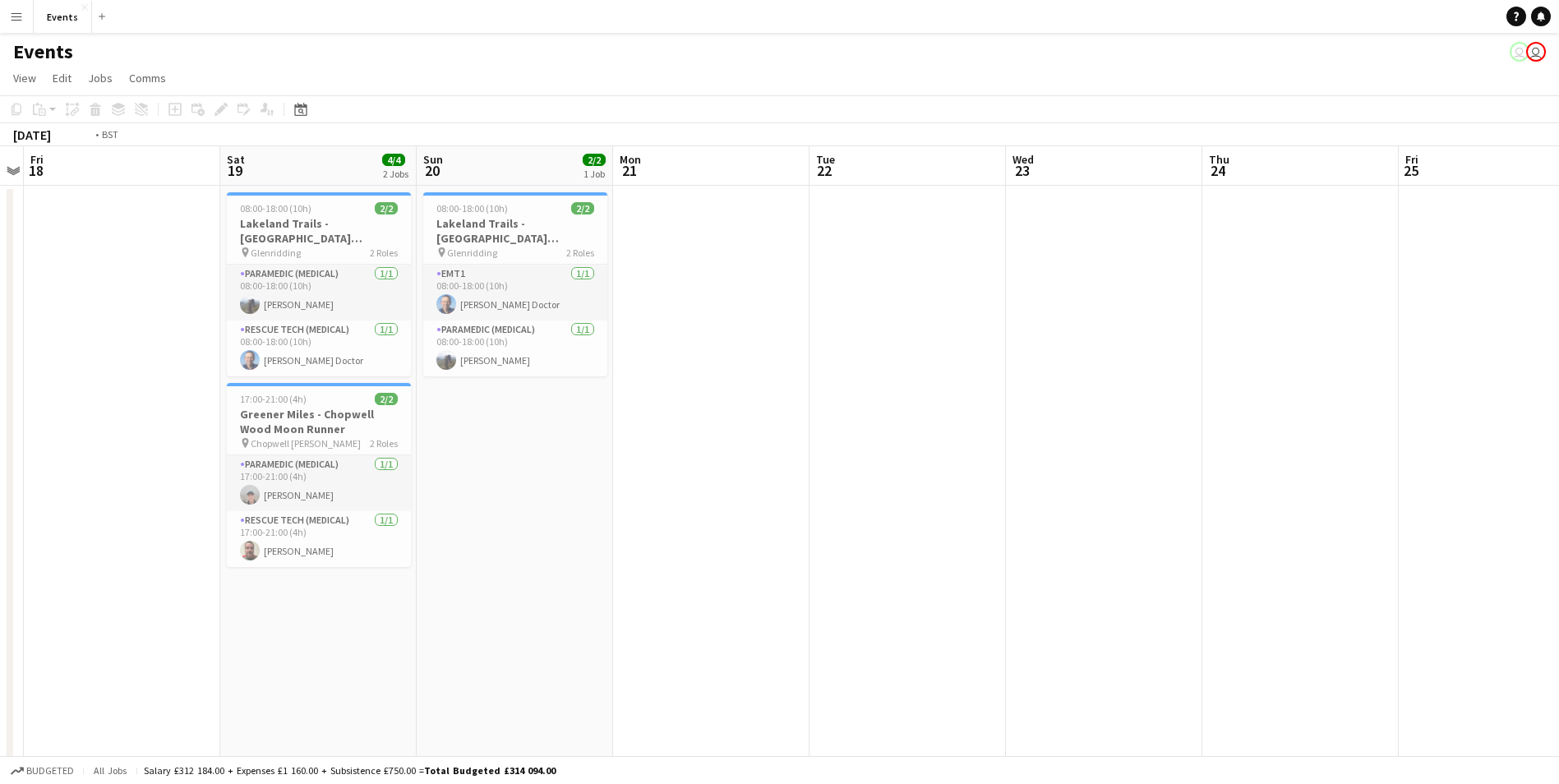
drag, startPoint x: 1054, startPoint y: 602, endPoint x: 264, endPoint y: 586, distance: 790.2
click at [264, 586] on app-calendar-viewport "Tue 15 3/3 1 Job Wed 16 Thu 17 Fri 18 Sat 19 4/4 2 Jobs Sun 20 2/2 1 Job Mon 21…" at bounding box center [779, 492] width 1559 height 691
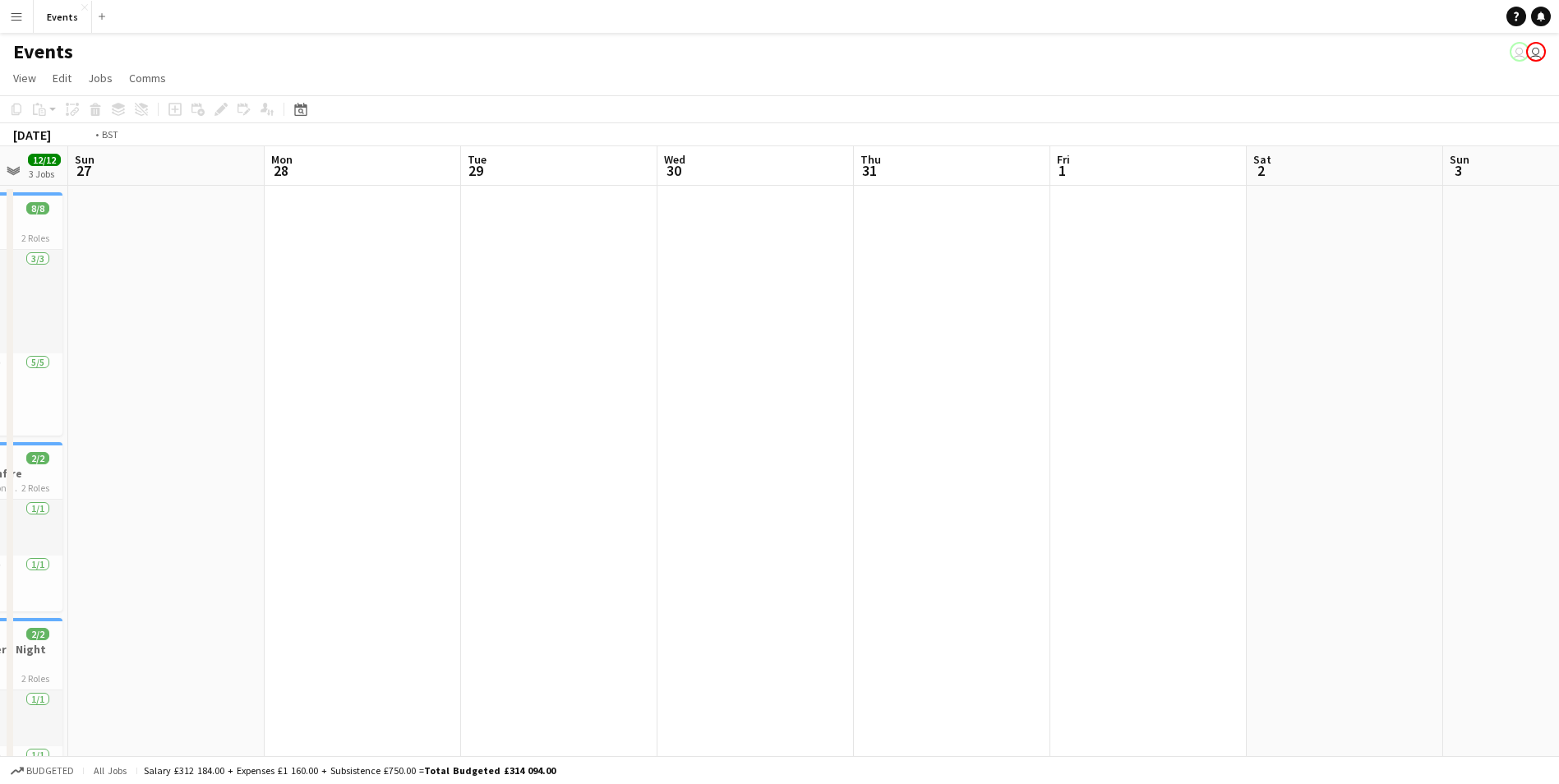
drag, startPoint x: 1394, startPoint y: 686, endPoint x: 45, endPoint y: 531, distance: 1357.9
click at [45, 531] on app-calendar-viewport "Thu 24 Fri 25 Sat 26 12/12 3 Jobs Sun 27 Mon 28 Tue 29 Wed 30 Thu 31 Fri 1 Sat …" at bounding box center [779, 492] width 1559 height 691
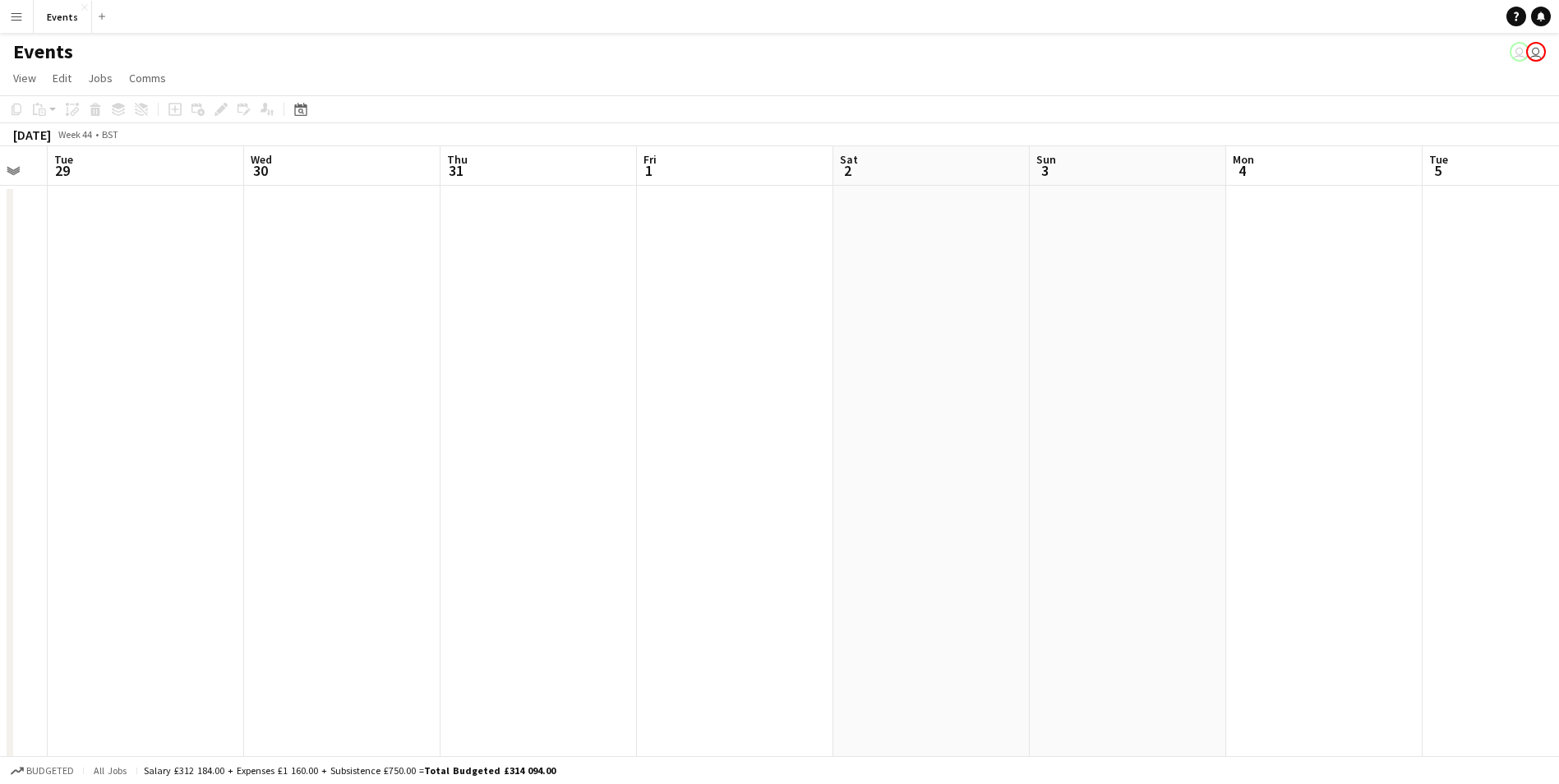
click at [933, 581] on app-date-cell at bounding box center [932, 511] width 196 height 651
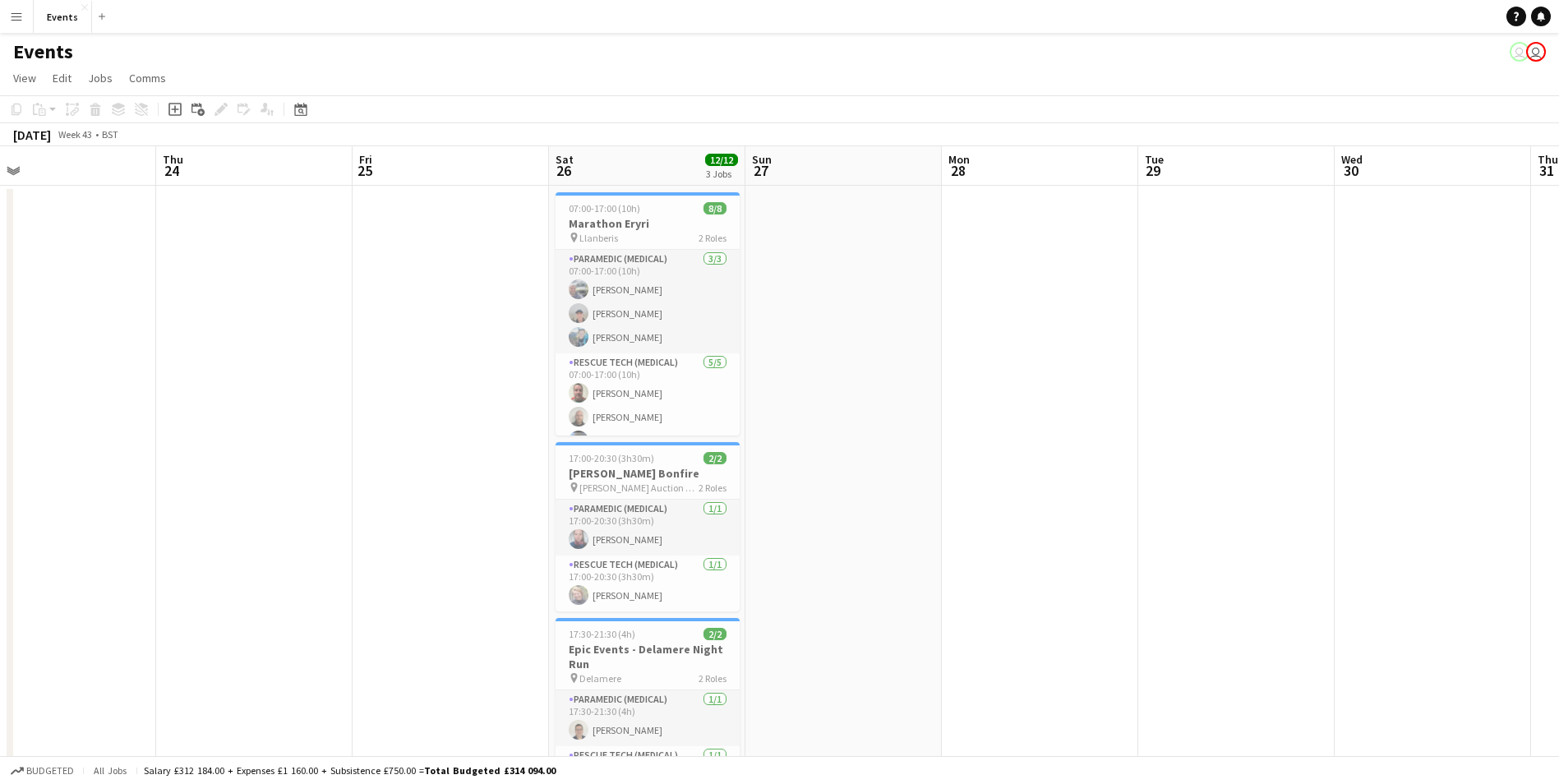
drag, startPoint x: 1106, startPoint y: 568, endPoint x: 834, endPoint y: 582, distance: 272.4
click at [1188, 580] on app-calendar-viewport "Tue 22 Wed 23 Thu 24 Fri 25 Sat 26 12/12 3 Jobs Sun 27 Mon 28 Tue 29 Wed 30 Thu…" at bounding box center [779, 492] width 1559 height 691
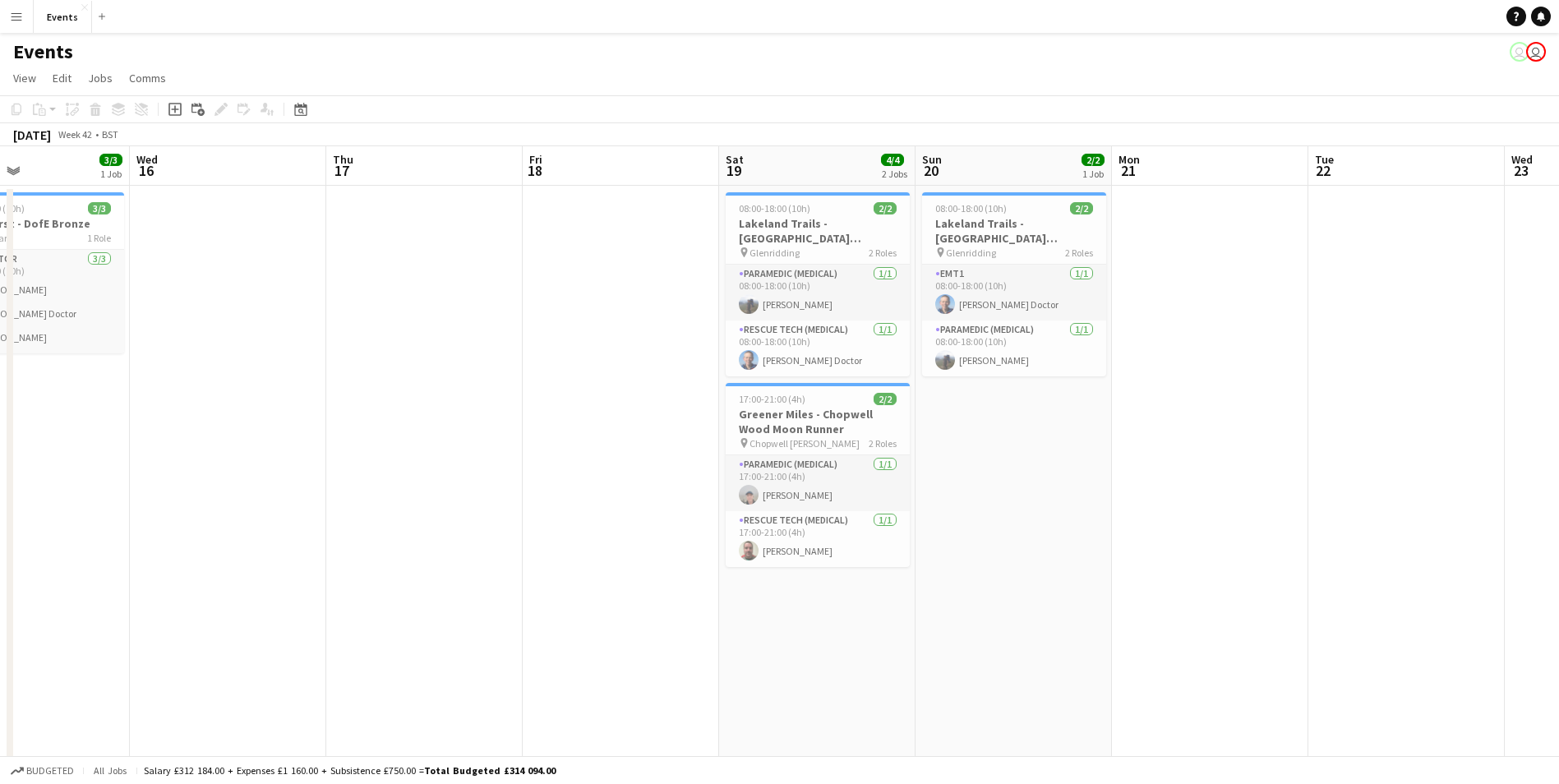
drag, startPoint x: 461, startPoint y: 587, endPoint x: 1403, endPoint y: 693, distance: 947.9
click at [1405, 693] on app-calendar-viewport "Mon 14 3/3 1 Job Tue 15 3/3 1 Job Wed 16 Thu 17 Fri 18 Sat 19 4/4 2 Jobs Sun 20…" at bounding box center [779, 492] width 1559 height 691
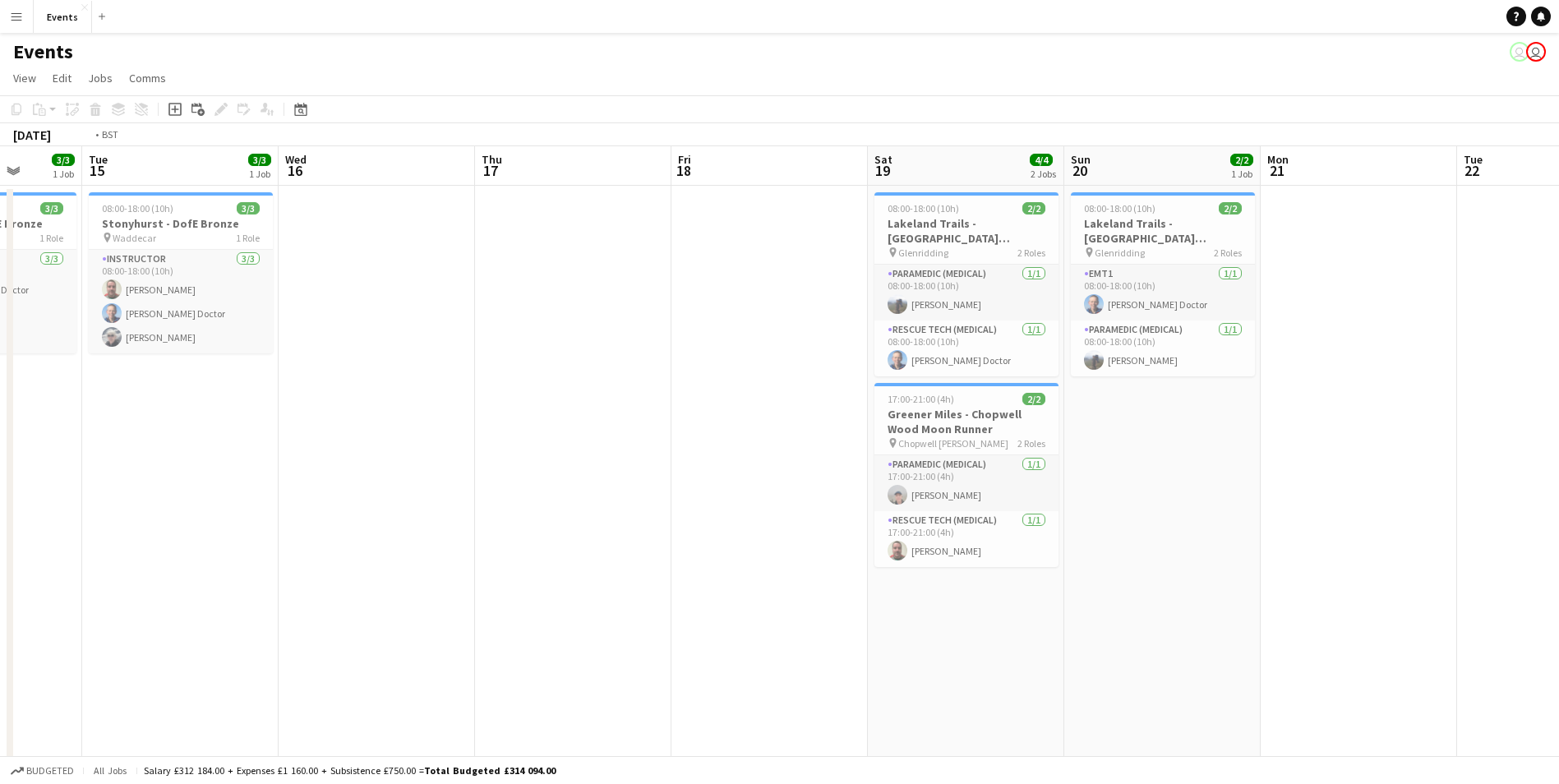
drag, startPoint x: 240, startPoint y: 551, endPoint x: 1217, endPoint y: 683, distance: 985.9
click at [1221, 683] on app-calendar-viewport "Sat 12 Sun 13 Mon 14 3/3 1 Job Tue 15 3/3 1 Job Wed 16 Thu 17 Fri 18 Sat 19 4/4…" at bounding box center [779, 492] width 1559 height 691
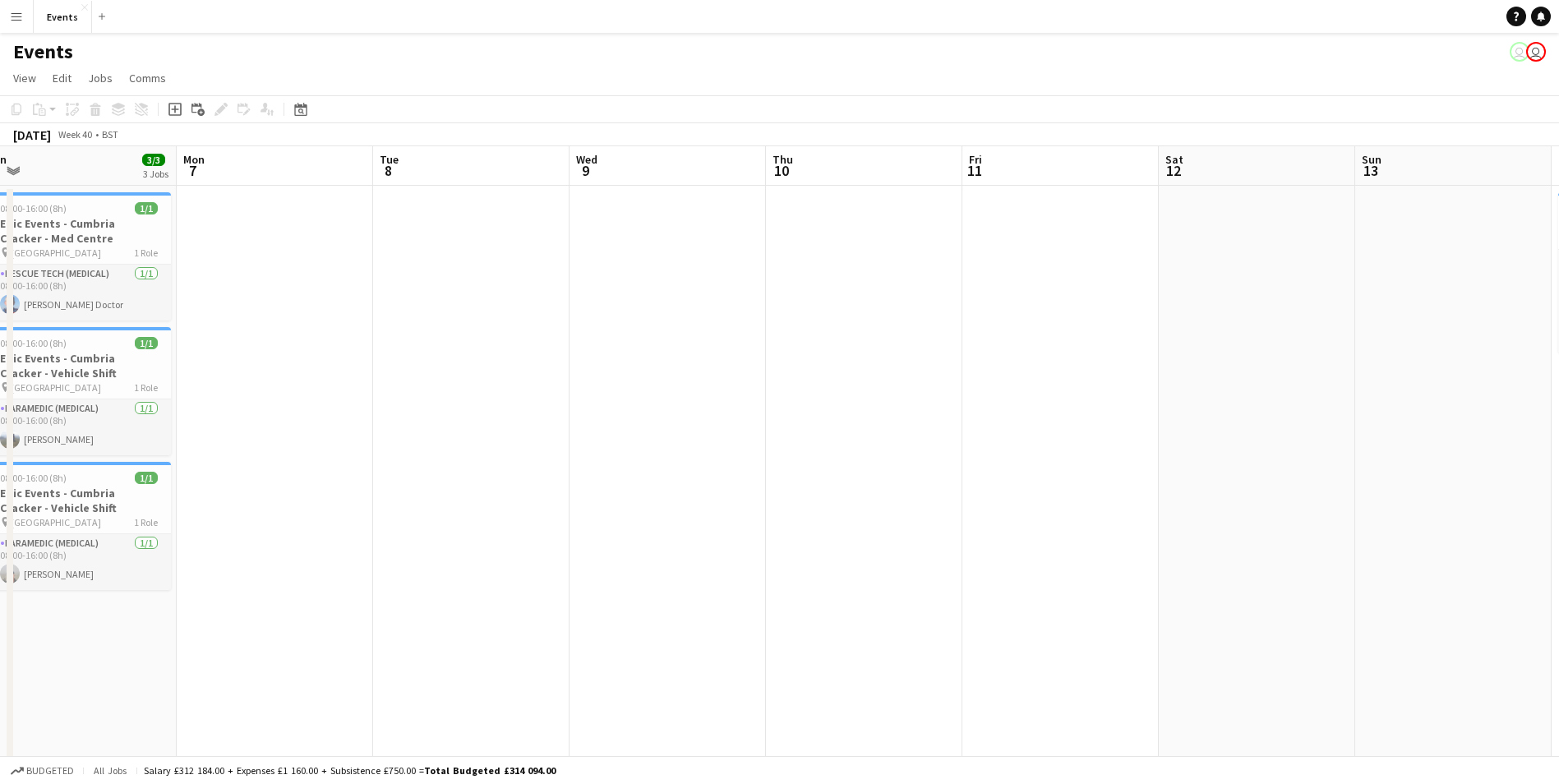
drag, startPoint x: 528, startPoint y: 570, endPoint x: 1544, endPoint y: 679, distance: 1021.8
click at [1544, 679] on app-calendar-viewport "Fri 4 Sat 5 Sun 6 3/3 3 Jobs Mon 7 Tue 8 Wed 9 Thu 10 Fri 11 Sat 12 Sun 13 Mon …" at bounding box center [779, 492] width 1559 height 691
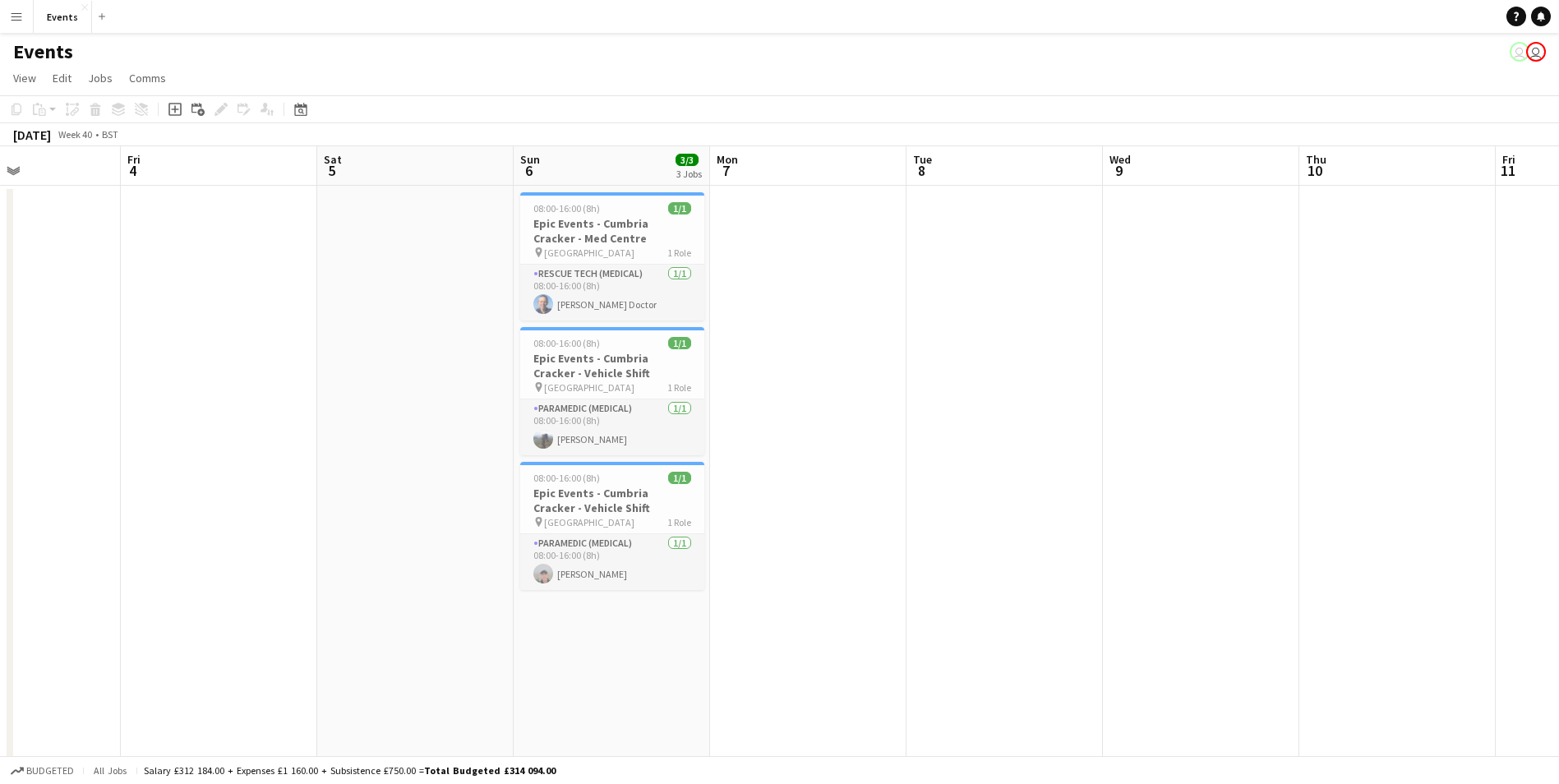
scroll to position [0, 370]
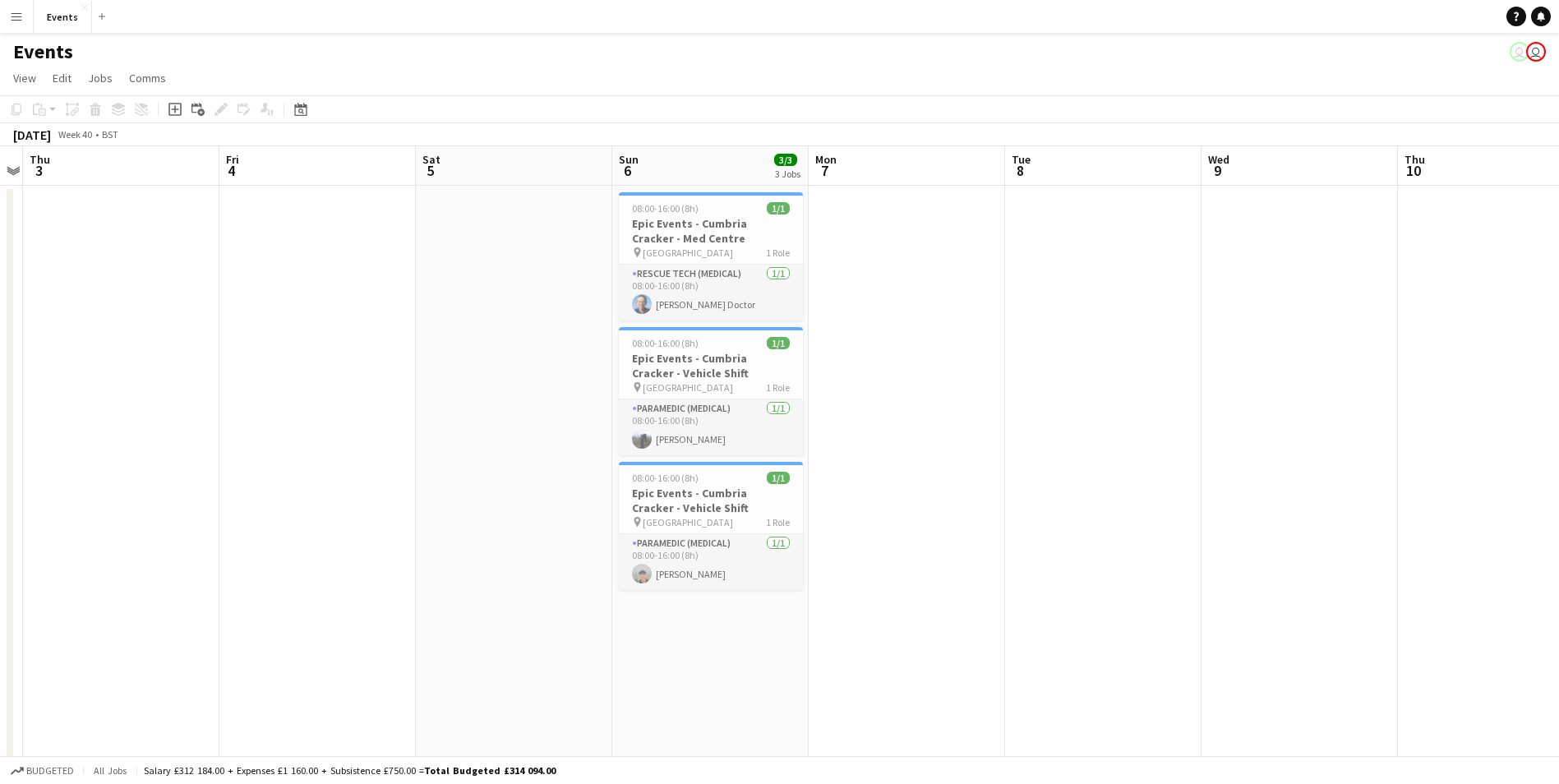
drag, startPoint x: 759, startPoint y: 564, endPoint x: 1117, endPoint y: 578, distance: 358.3
click at [1117, 578] on app-calendar-viewport "Tue 1 Wed 2 Thu 3 Fri 4 Sat 5 Sun 6 3/3 3 Jobs Mon 7 Tue 8 Wed 9 Thu 10 Fri 11 …" at bounding box center [779, 492] width 1559 height 691
click at [299, 111] on icon at bounding box center [301, 111] width 6 height 6
click at [350, 168] on span "Choose month and year" at bounding box center [322, 166] width 56 height 39
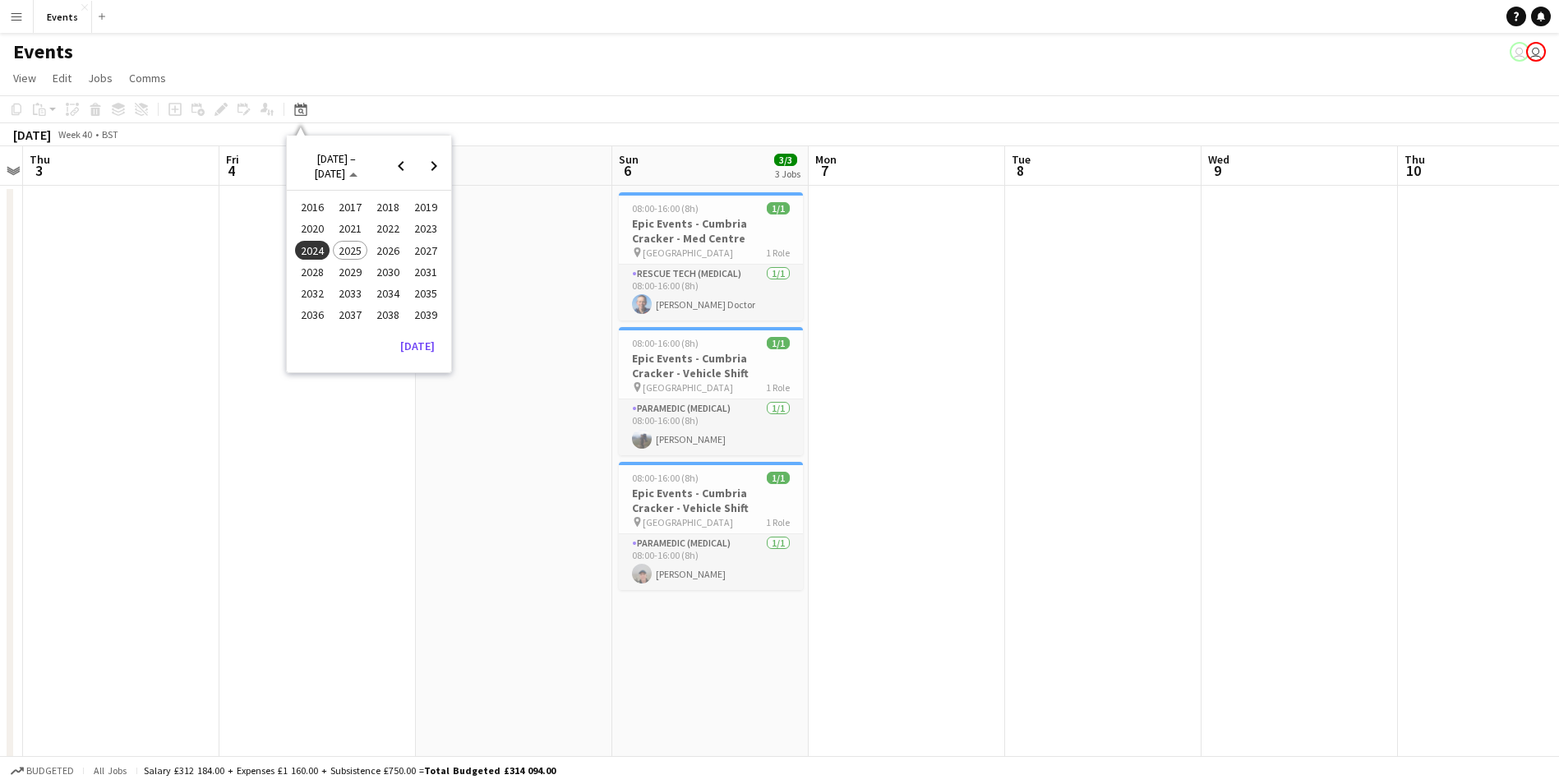
click at [363, 251] on span "2025" at bounding box center [349, 250] width 34 height 20
click at [349, 270] on span "OCT" at bounding box center [349, 272] width 34 height 20
click at [330, 172] on span "[DATE]" at bounding box center [316, 165] width 31 height 14
click at [391, 248] on span "2026" at bounding box center [388, 250] width 34 height 20
click at [319, 255] on span "MAY" at bounding box center [312, 250] width 34 height 20
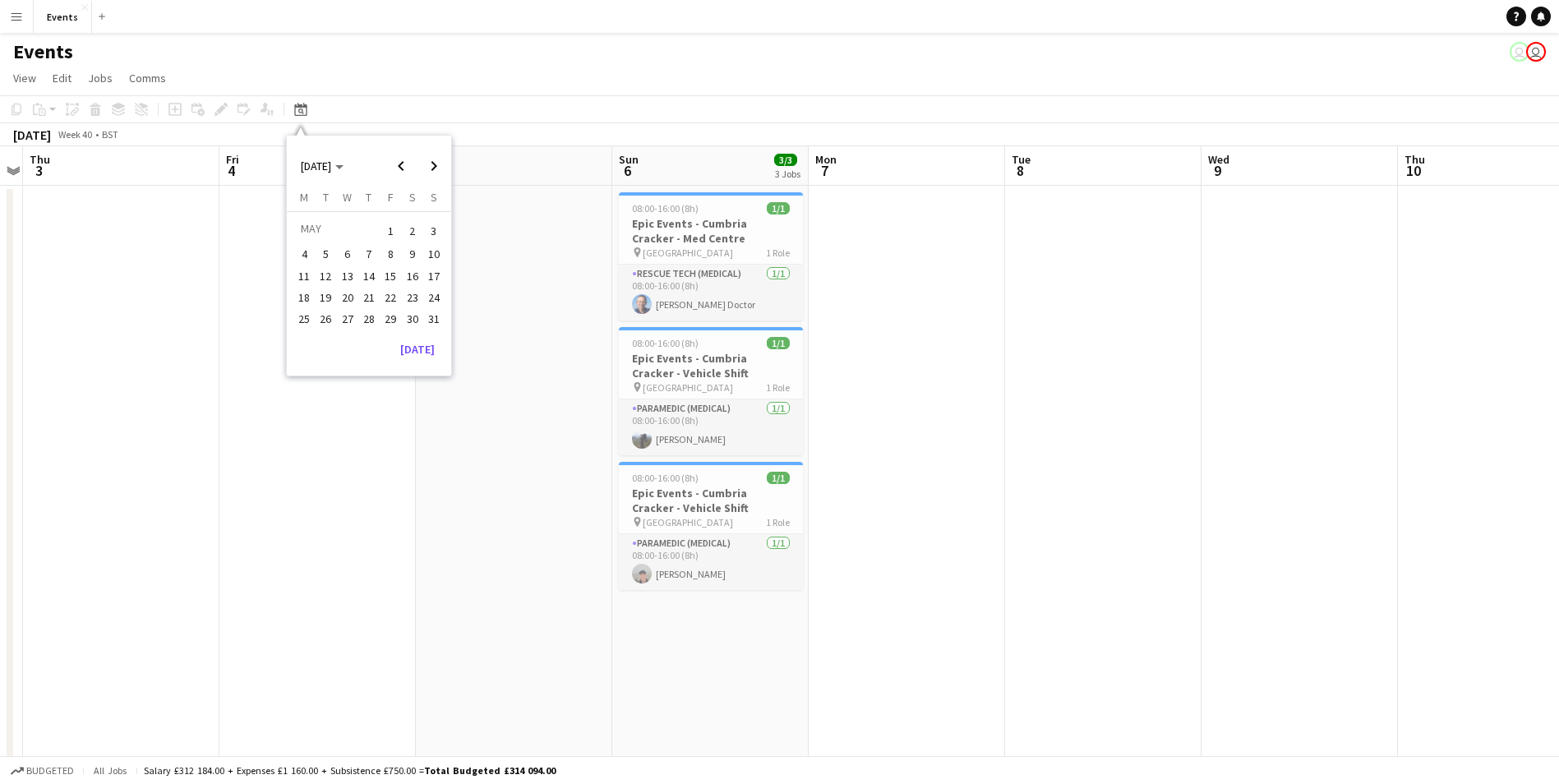
drag, startPoint x: 397, startPoint y: 269, endPoint x: 410, endPoint y: 268, distance: 13.0
click at [410, 268] on tr "11 12 13 14 15 16 17" at bounding box center [368, 275] width 151 height 21
click at [410, 268] on span "16" at bounding box center [412, 275] width 20 height 20
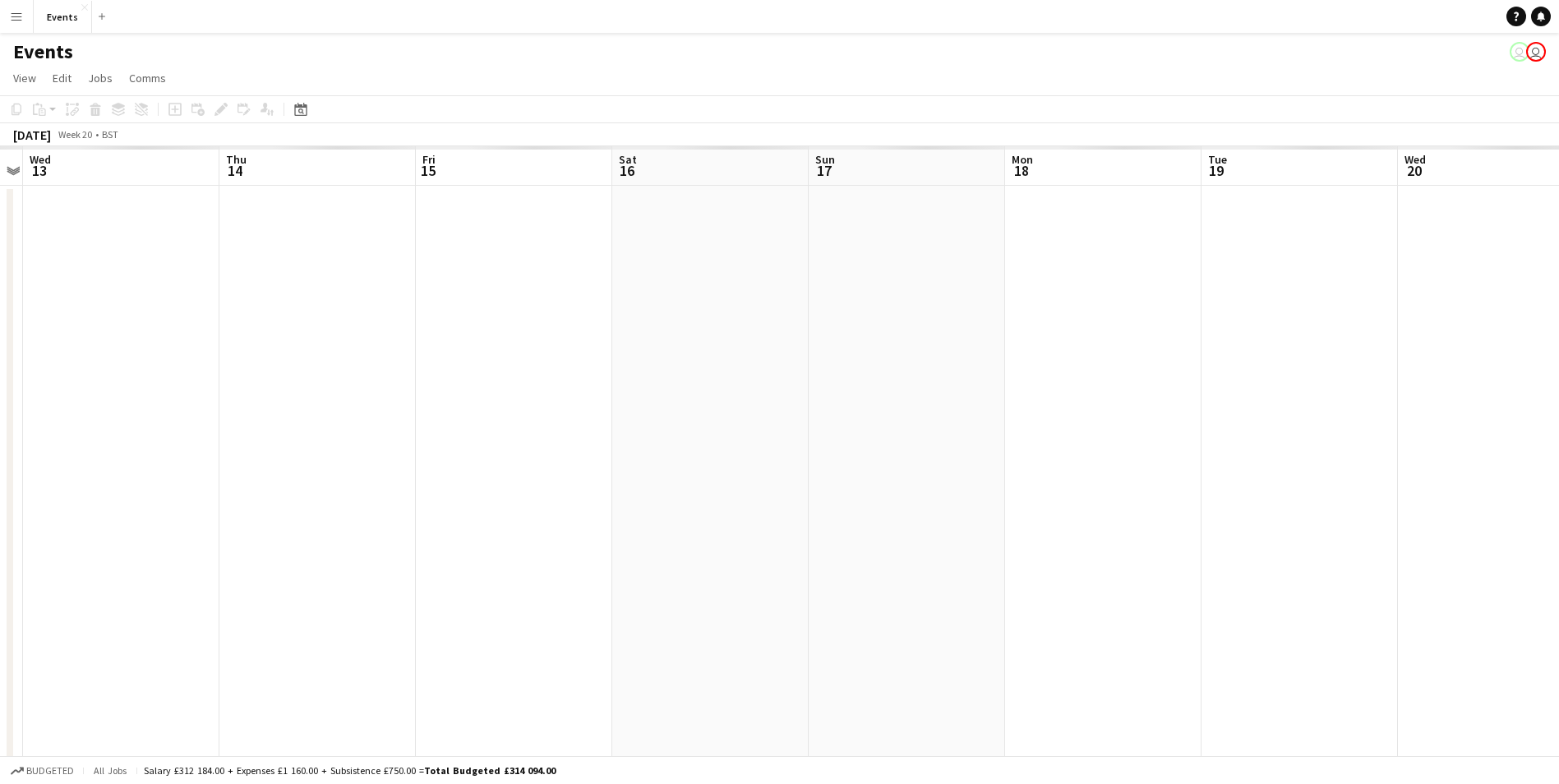
scroll to position [0, 565]
